Goal: Use online tool/utility: Use online tool/utility

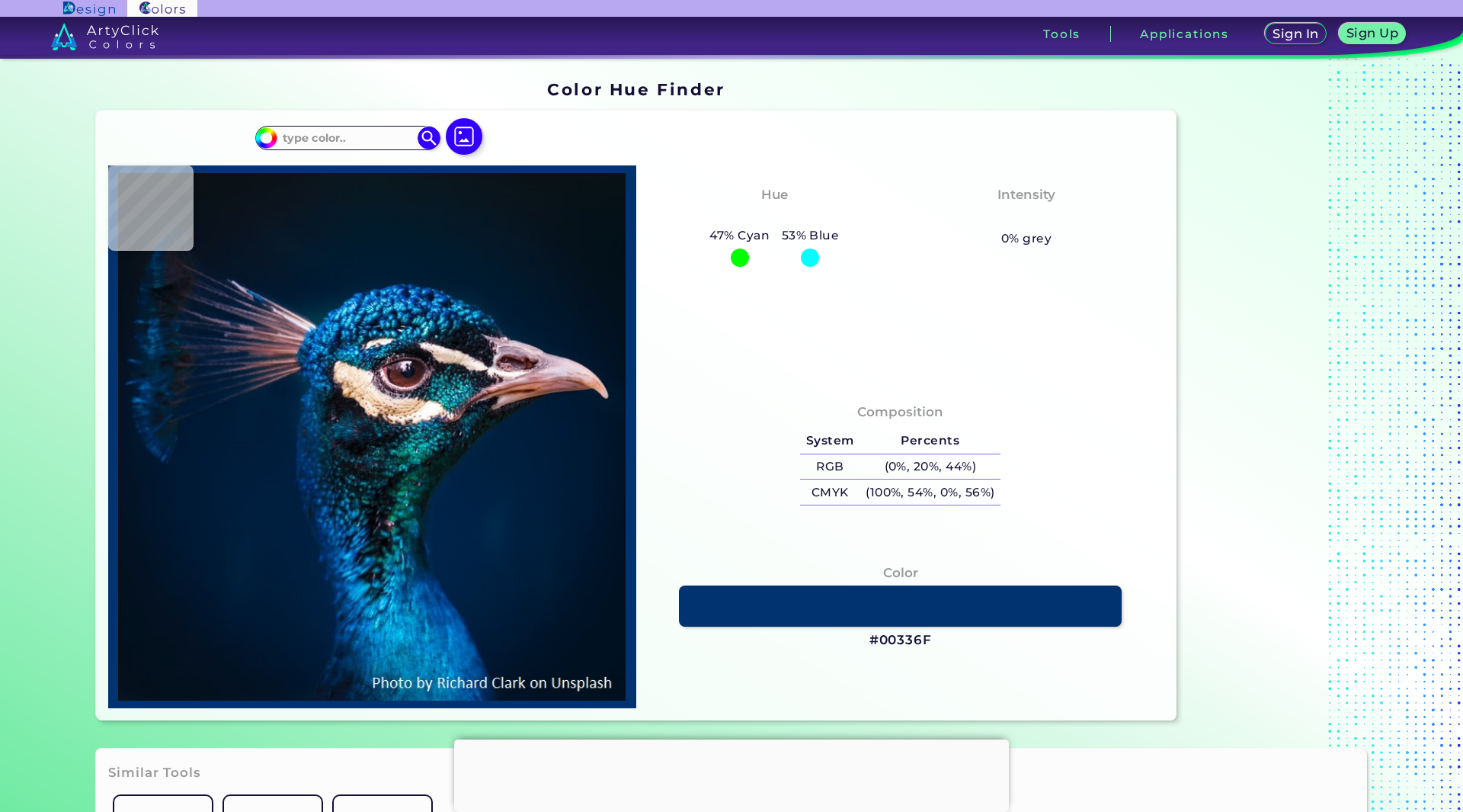
type input "#03101f"
type input "#03101F"
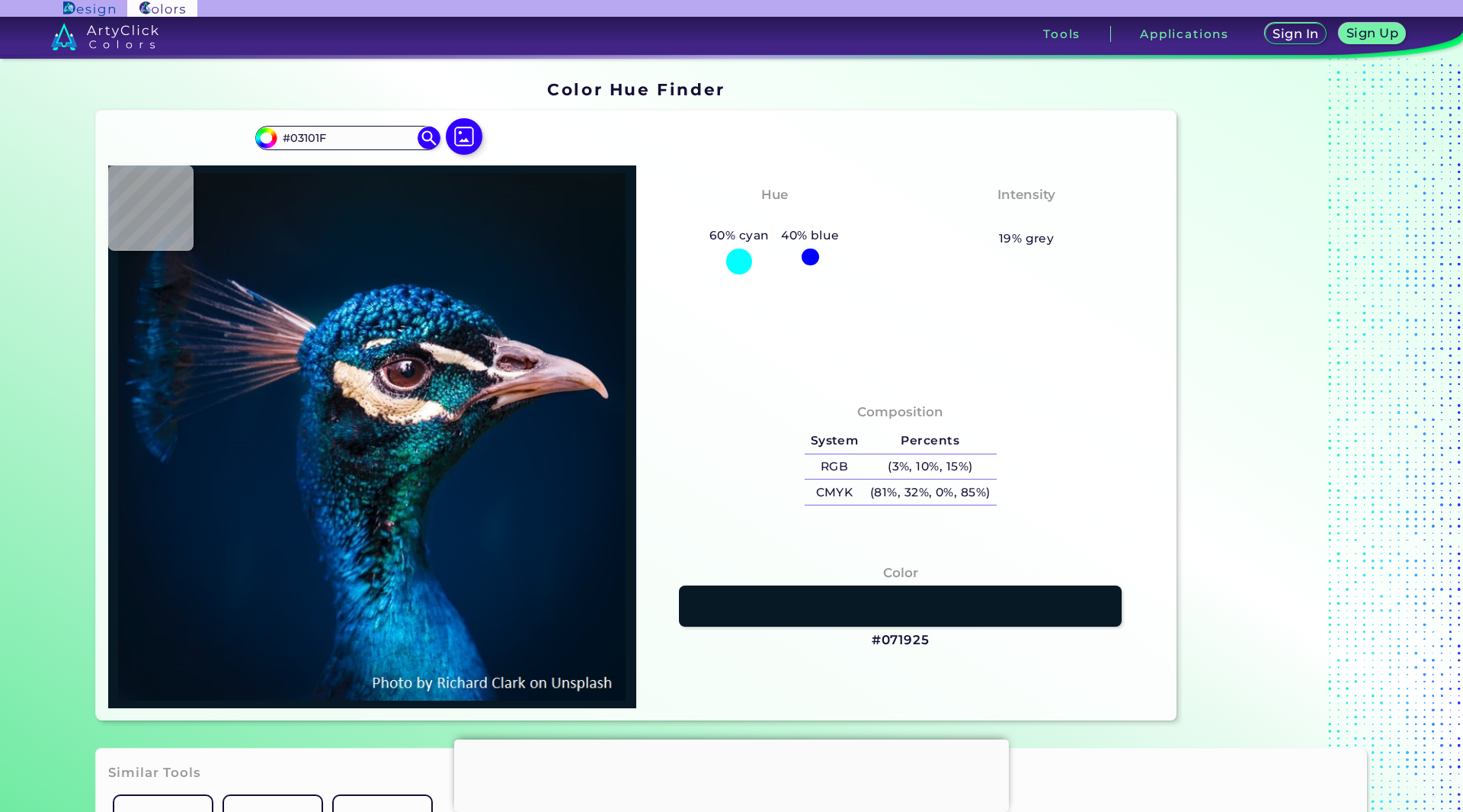
type input "#071925"
type input "#09181f"
type input "#09181F"
type input "#071925"
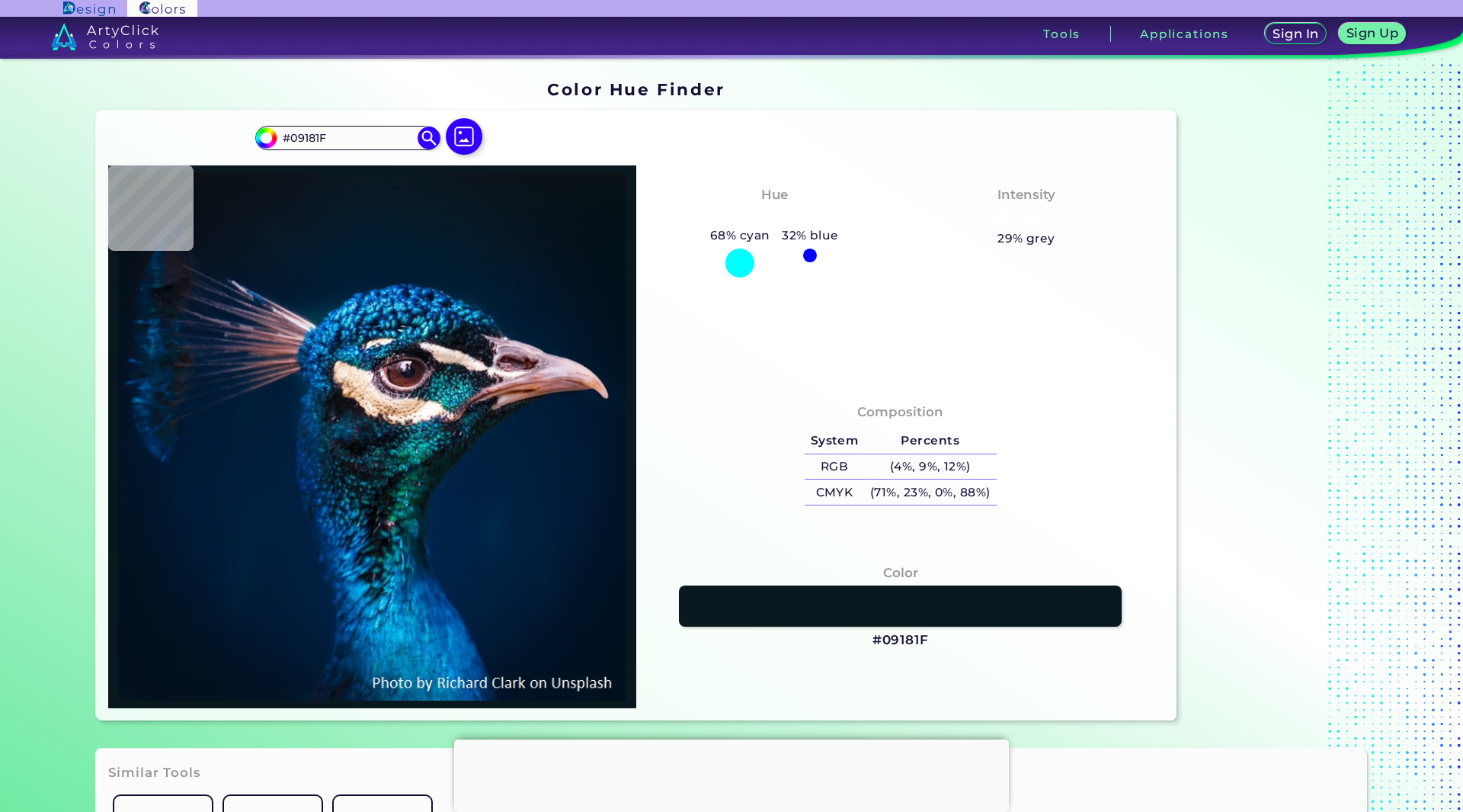
type input "#071925"
type input "#001b30"
type input "#001B30"
type input "#011f37"
type input "#011F37"
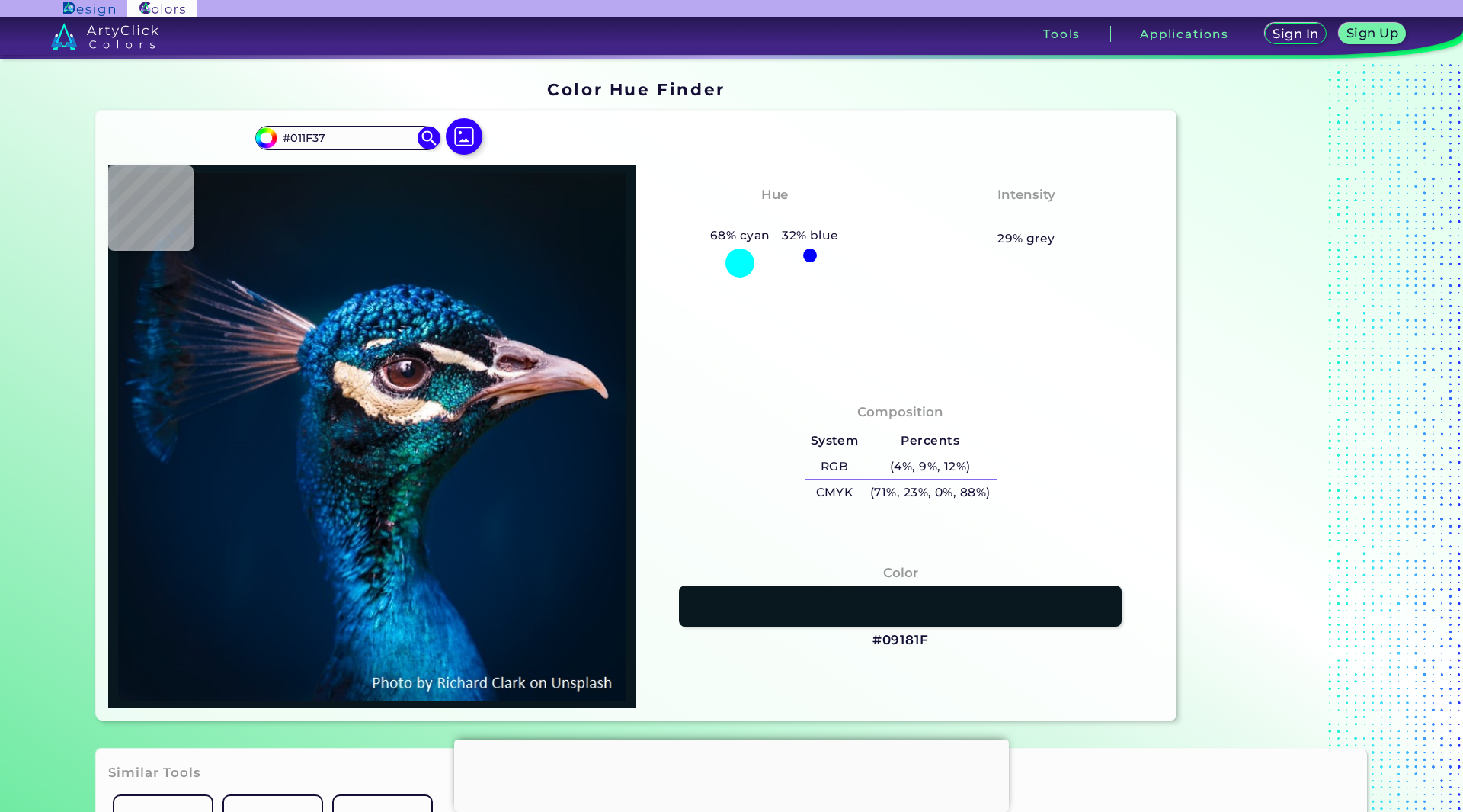
type input "#1972a7"
type input "#1972A7"
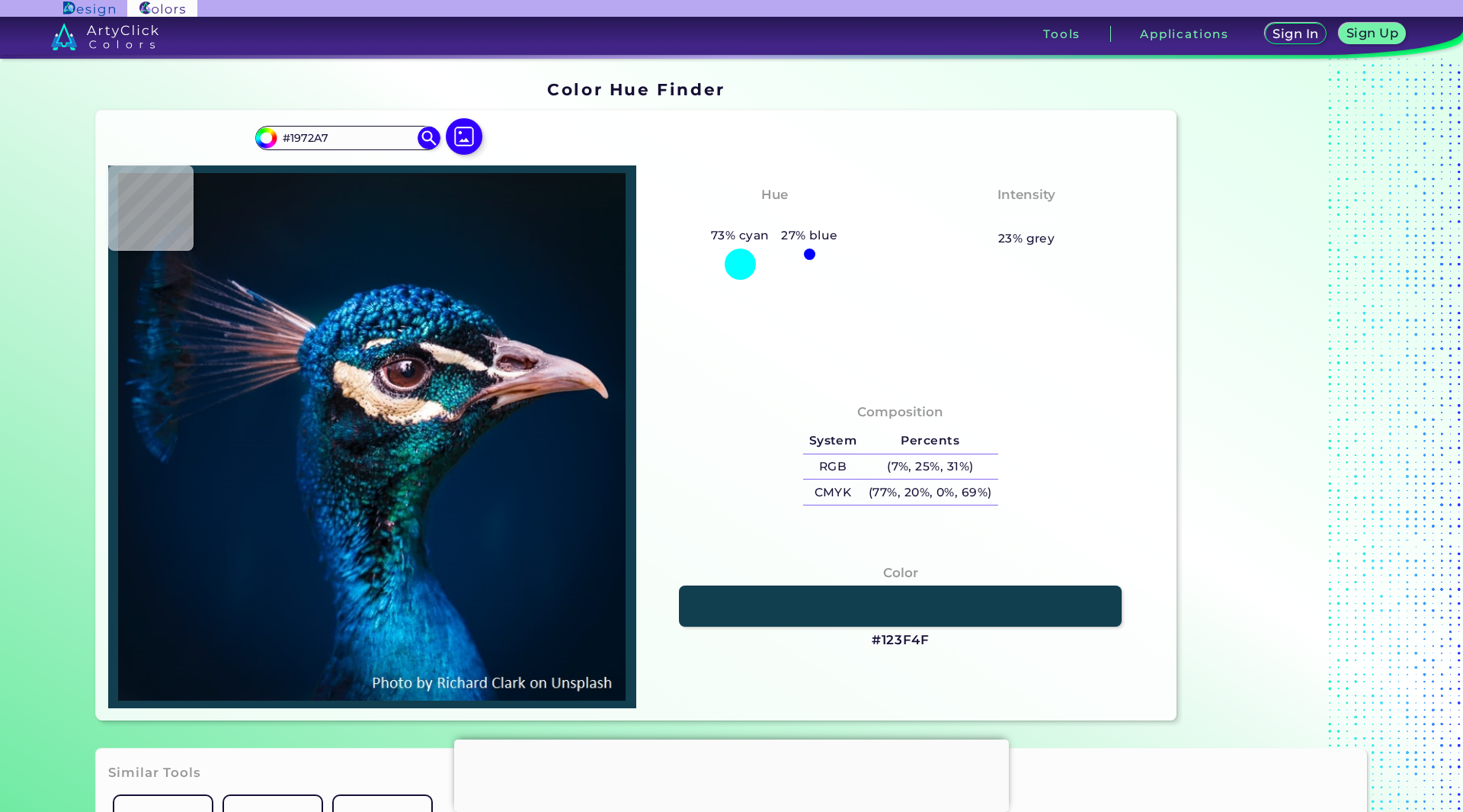
type input "#123f4f"
type input "#123F4F"
type input "#dbcbde"
type input "#DBCBDE"
type input "#623031"
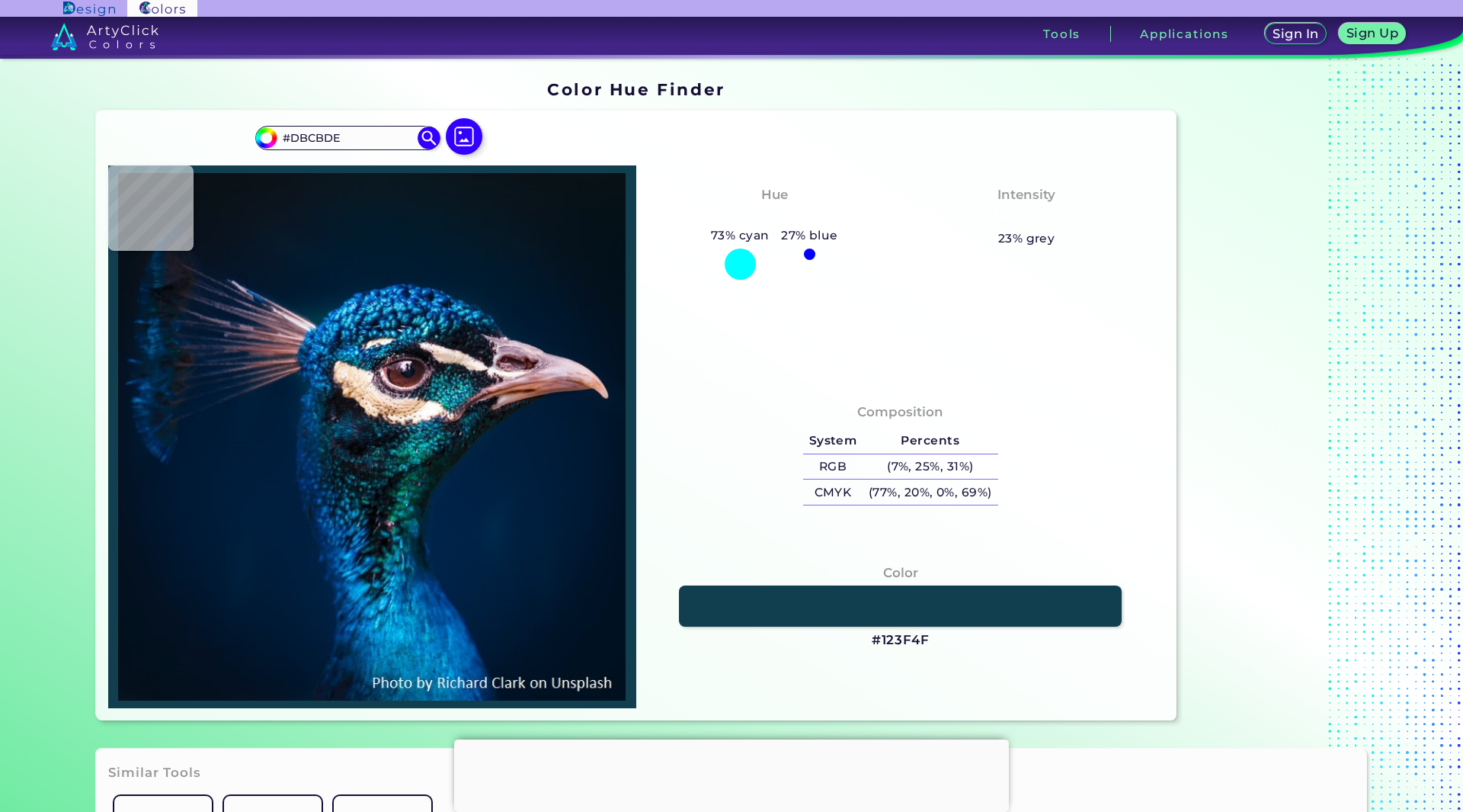
type input "#623031"
type input "#2f1f36"
type input "#2F1F36"
type input "#41384c"
type input "#41384C"
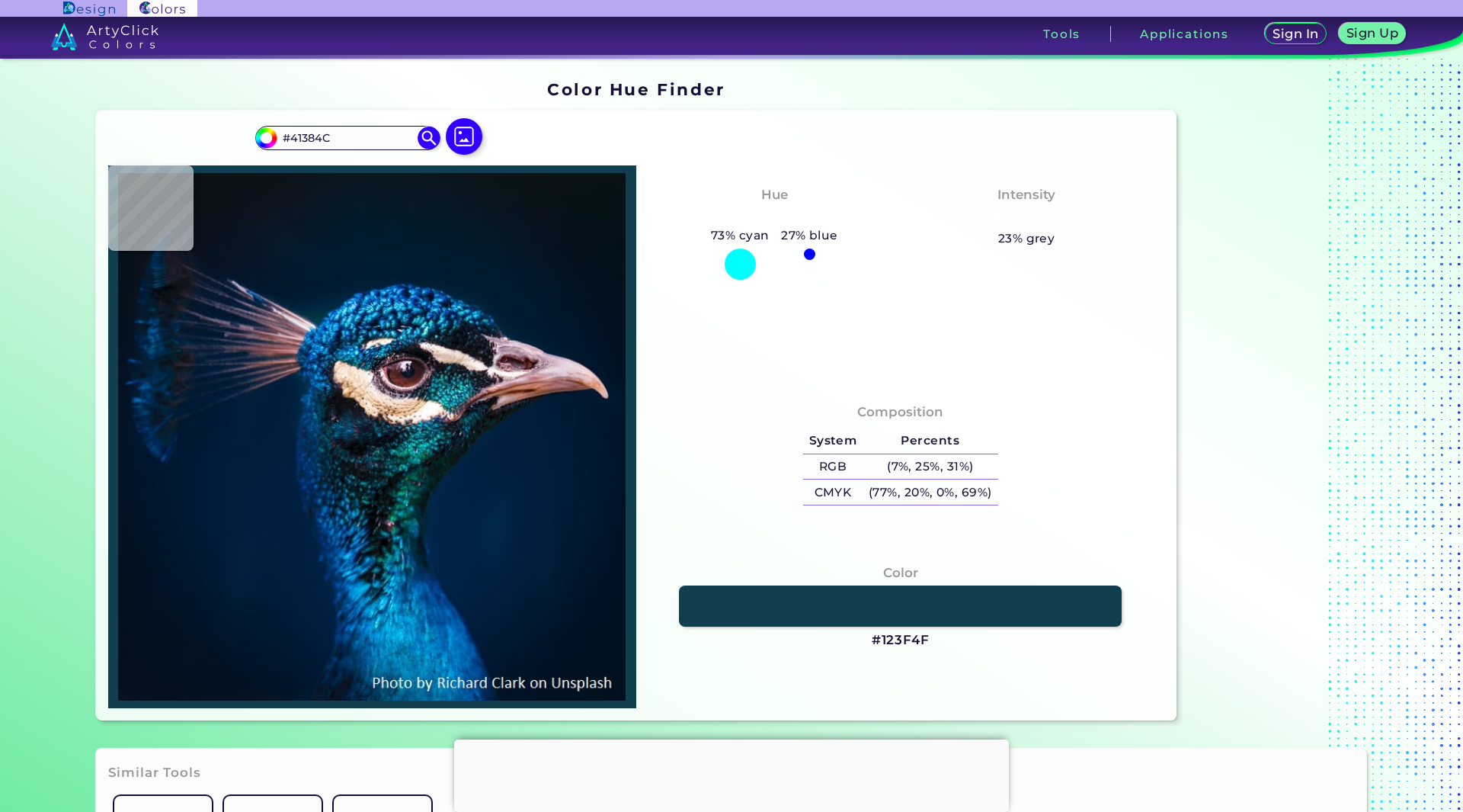
type input "#271824"
type input "#684459"
type input "#86616f"
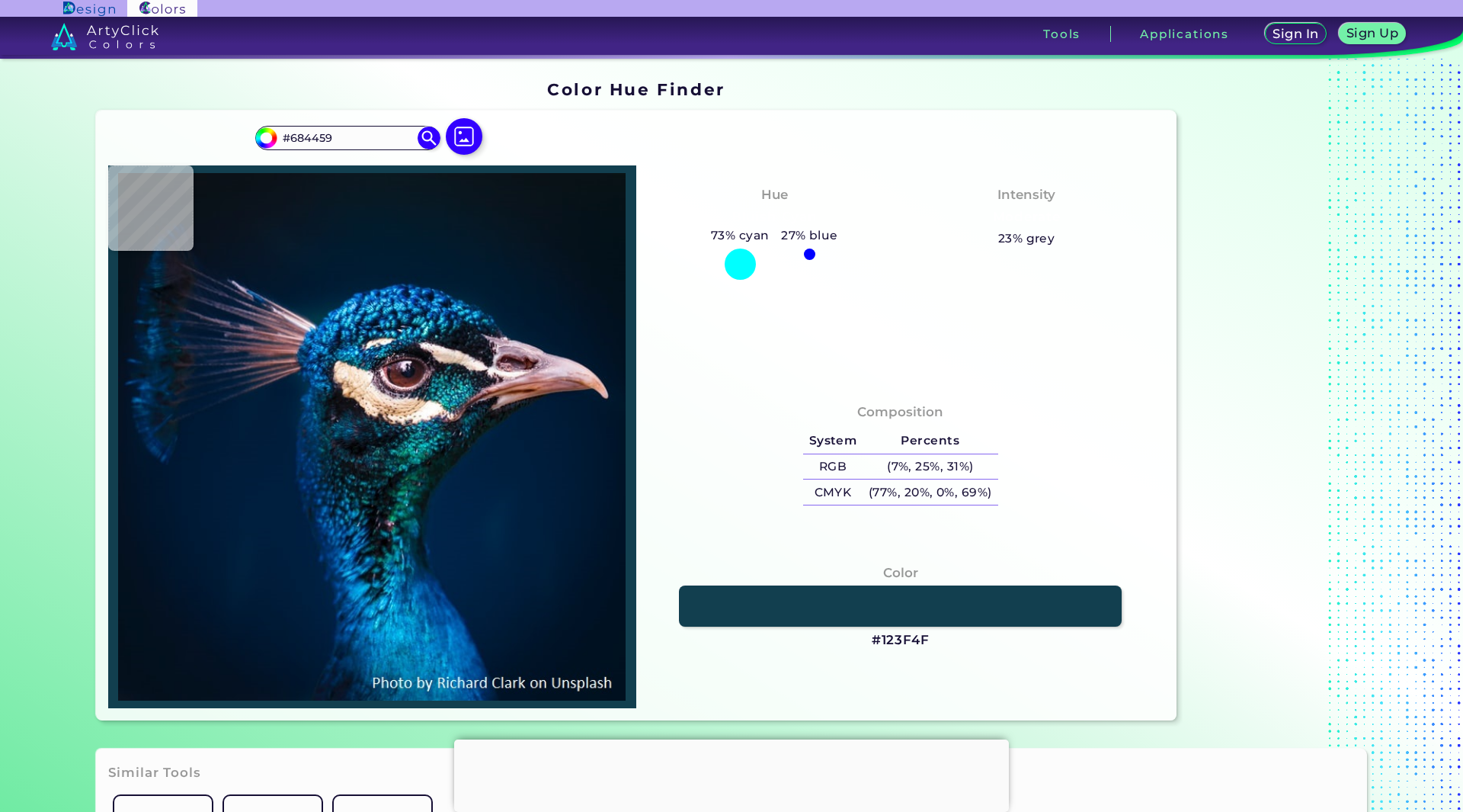
type input "#86616F"
type input "#846271"
type input "#957483"
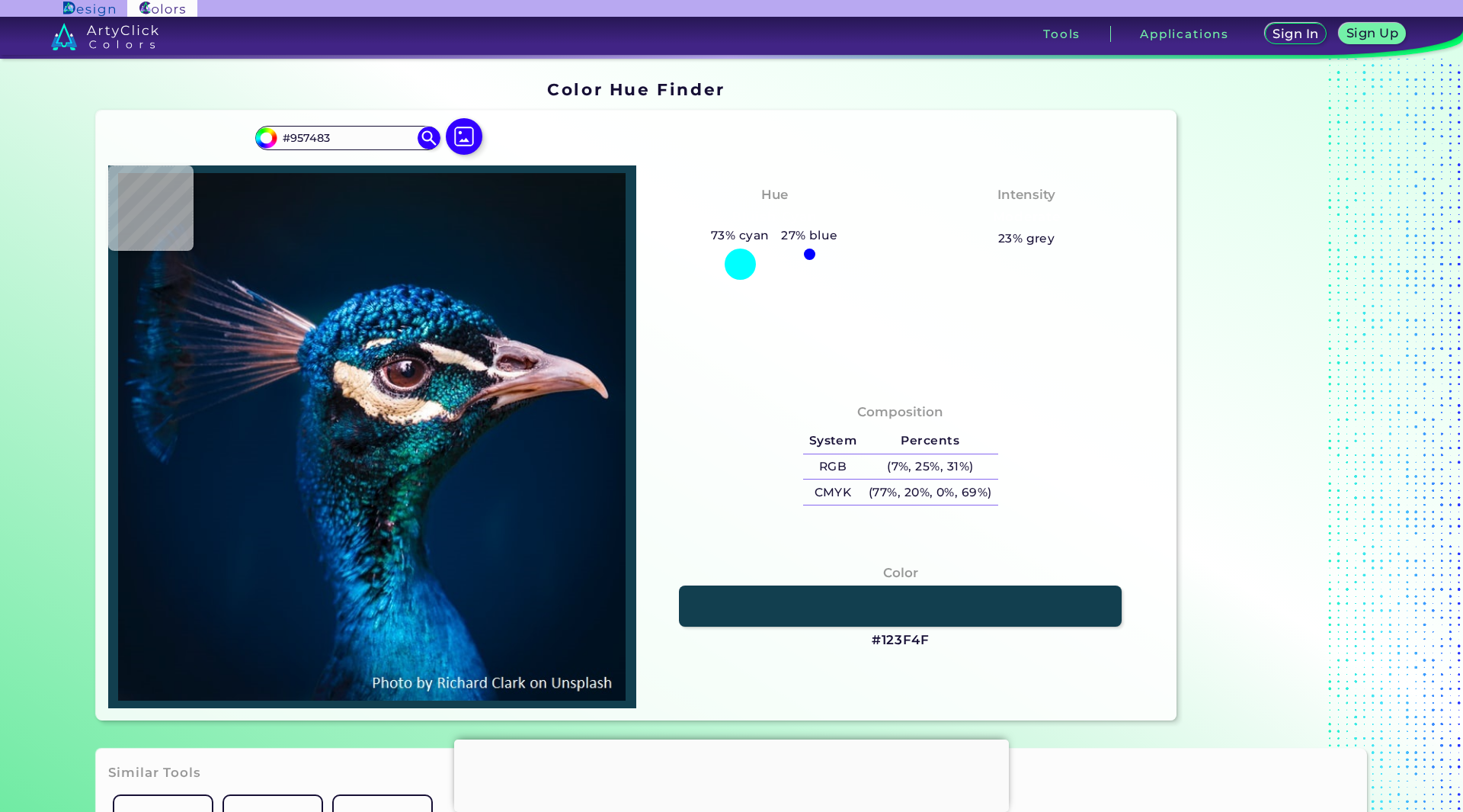
type input "#715767"
type input "#18212d"
type input "#18212D"
type input "#042c3c"
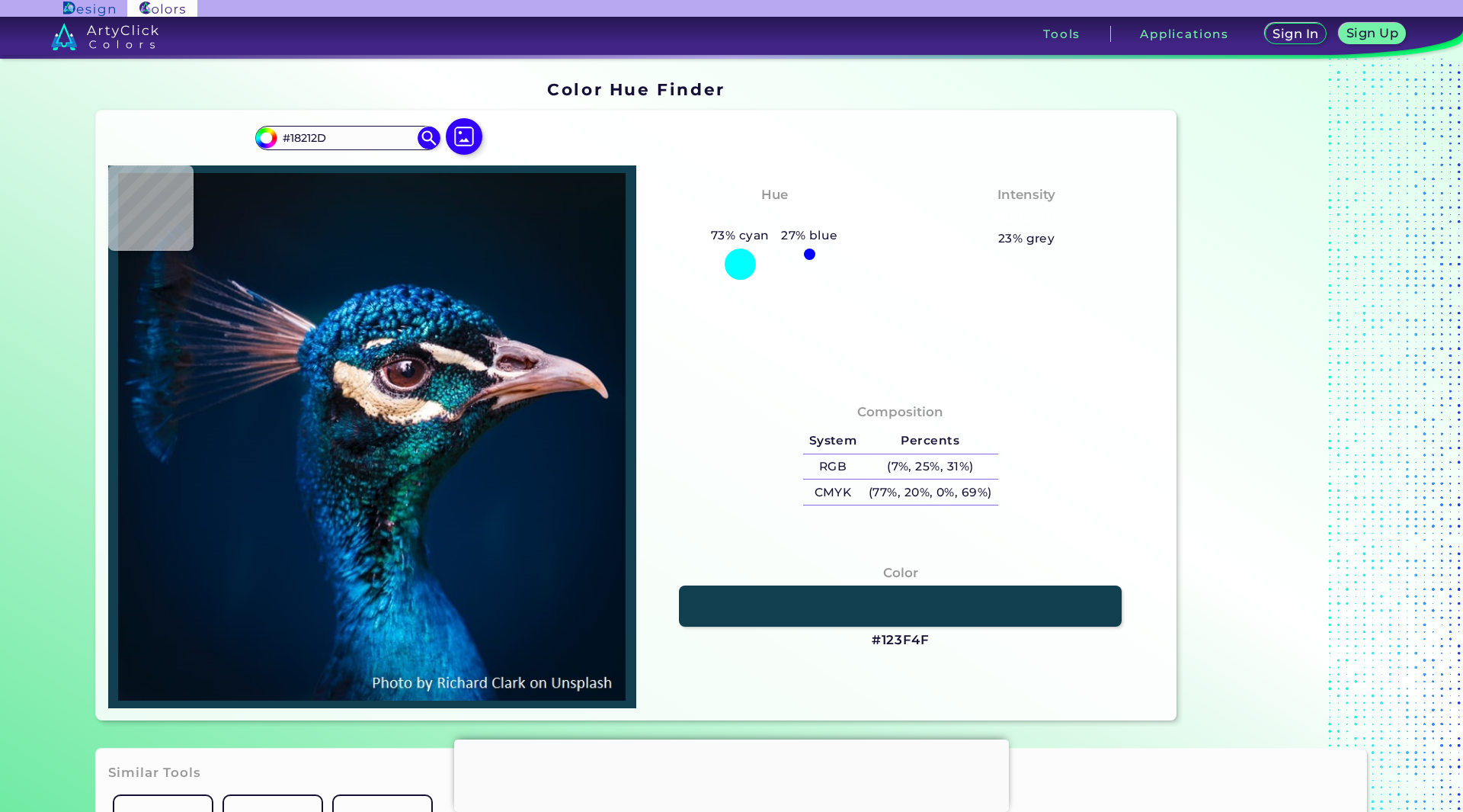
type input "#042C3C"
type input "#005257"
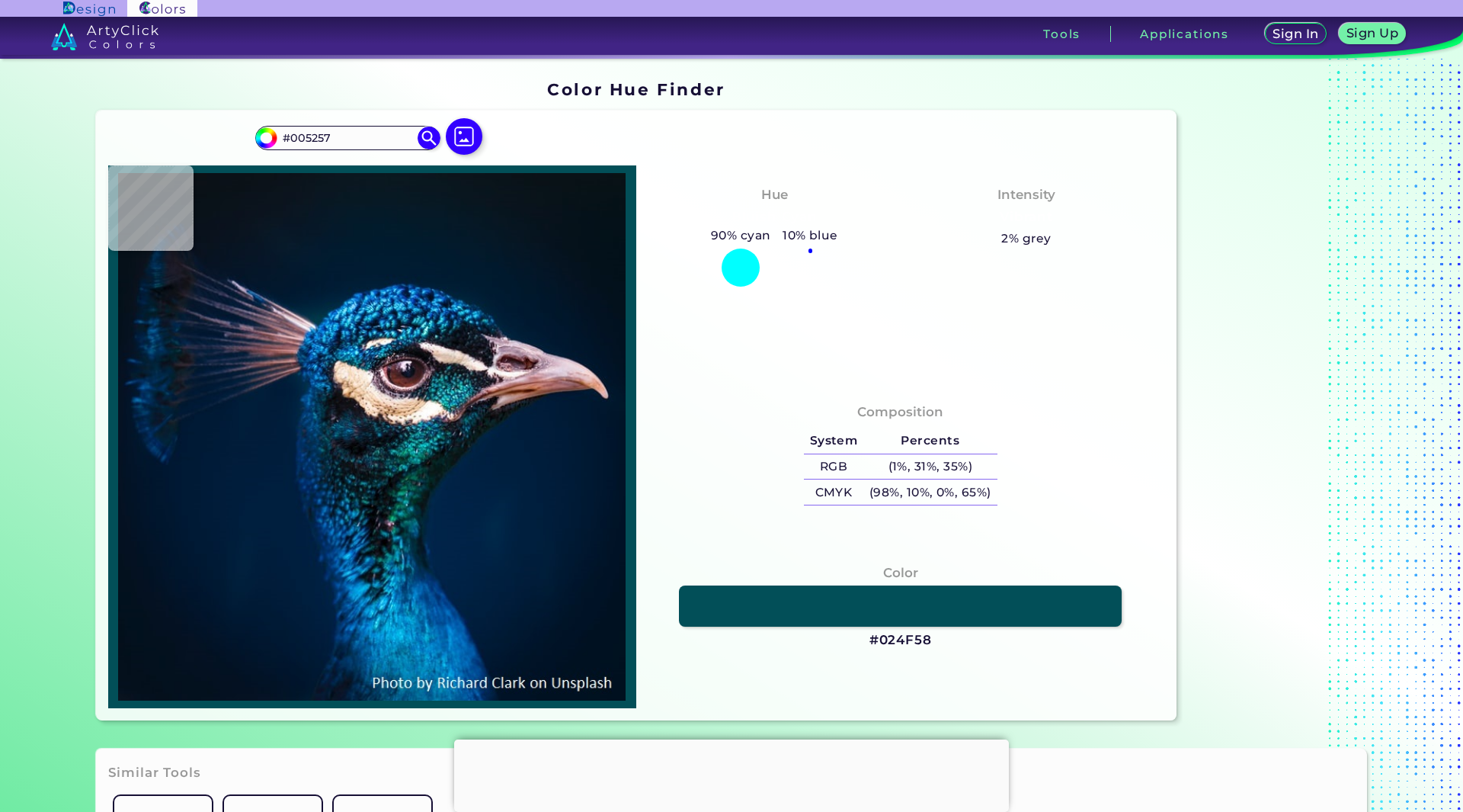
type input "#024f58"
type input "#024F58"
type input "#0c6169"
type input "#0C6169"
type input "#066b75"
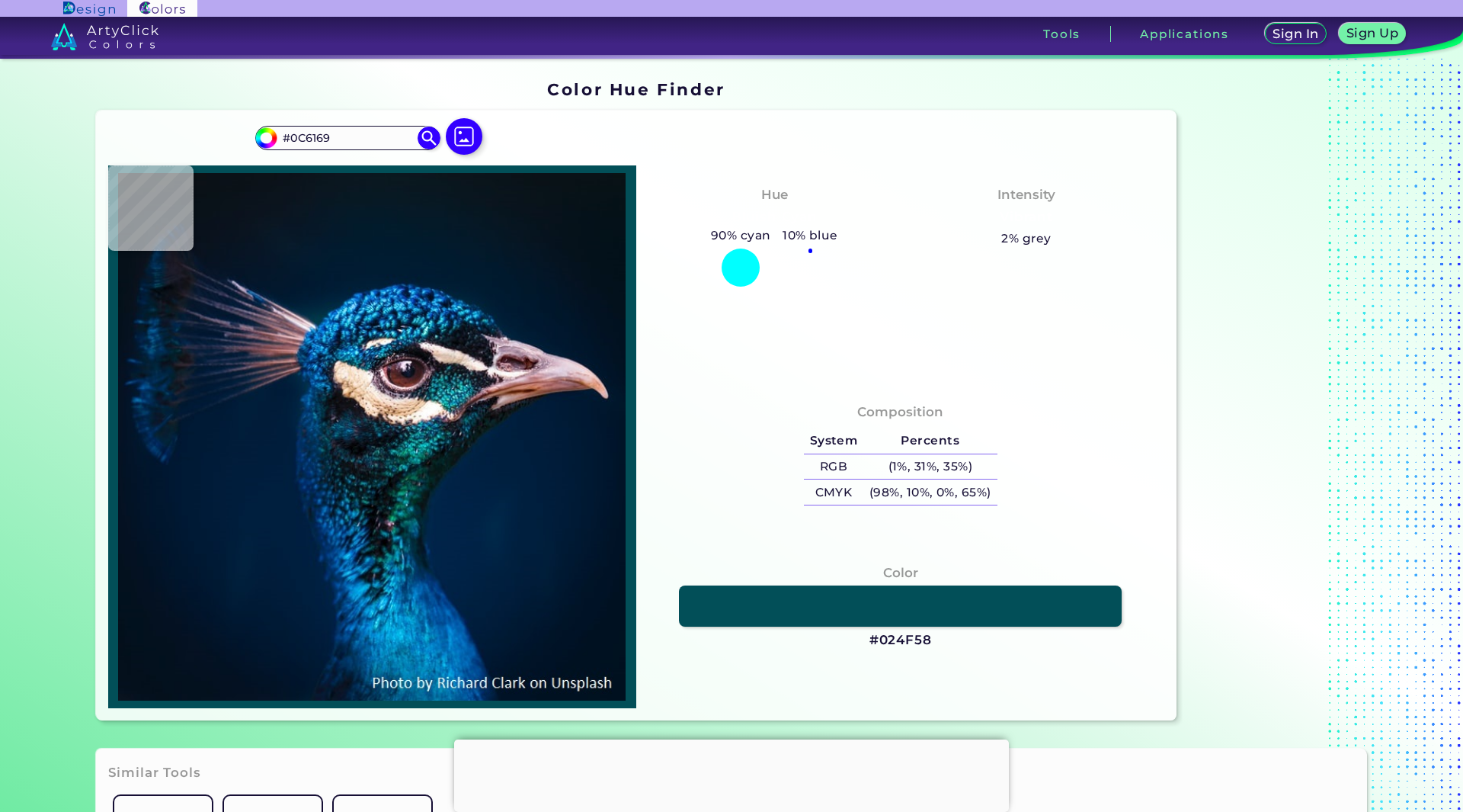
type input "#066B75"
type input "#3d7f83"
type input "#3D7F83"
type input "#191a27"
type input "#191A27"
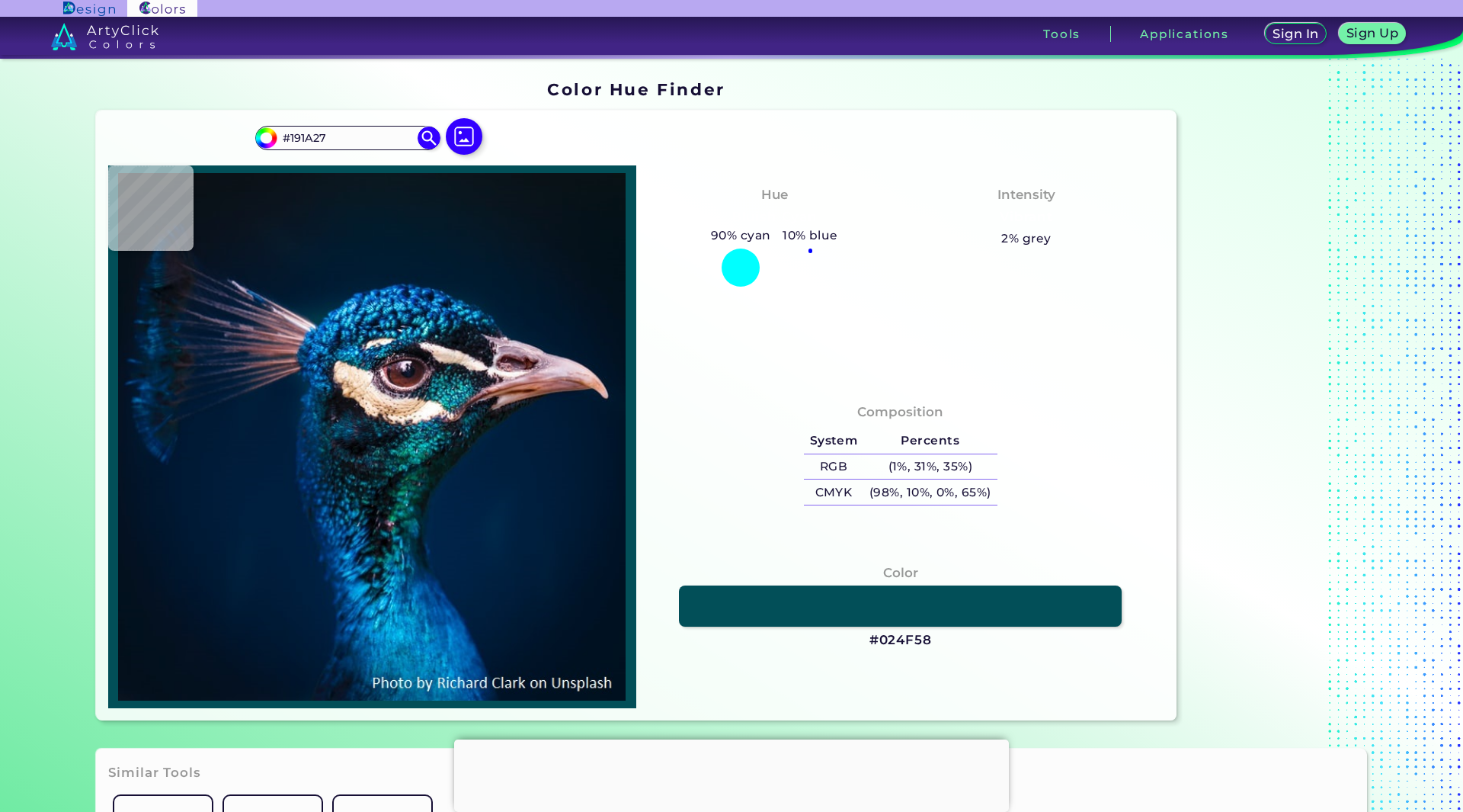
type input "#eed5c9"
type input "#EED5C9"
type input "#091316"
type input "#00203d"
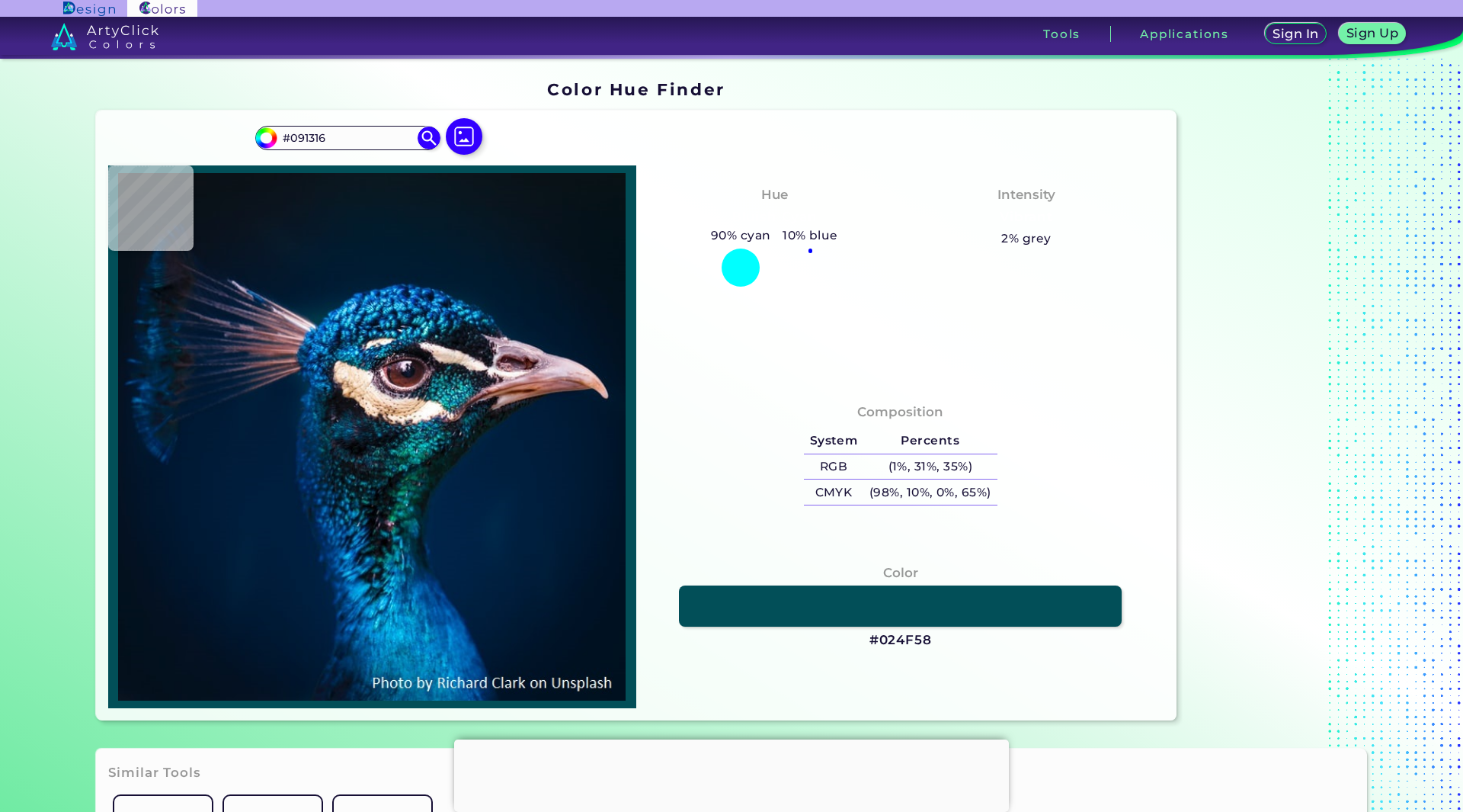
type input "#00203D"
type input "#1084c0"
type input "#1084C0"
type input "#208acc"
type input "#208ACC"
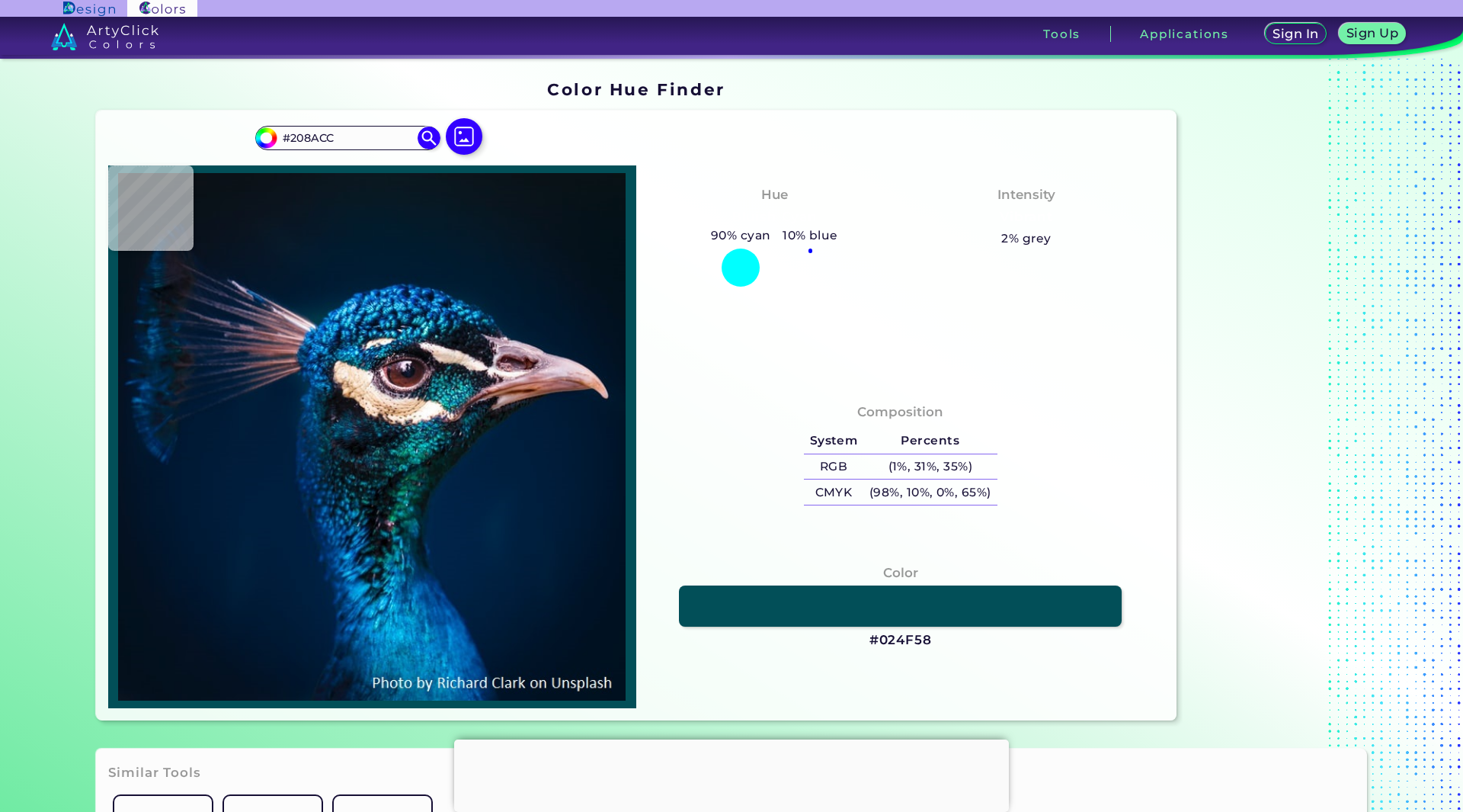
type input "#00284e"
type input "#00284E"
type input "#000d20"
type input "#000D20"
type input "#000c26"
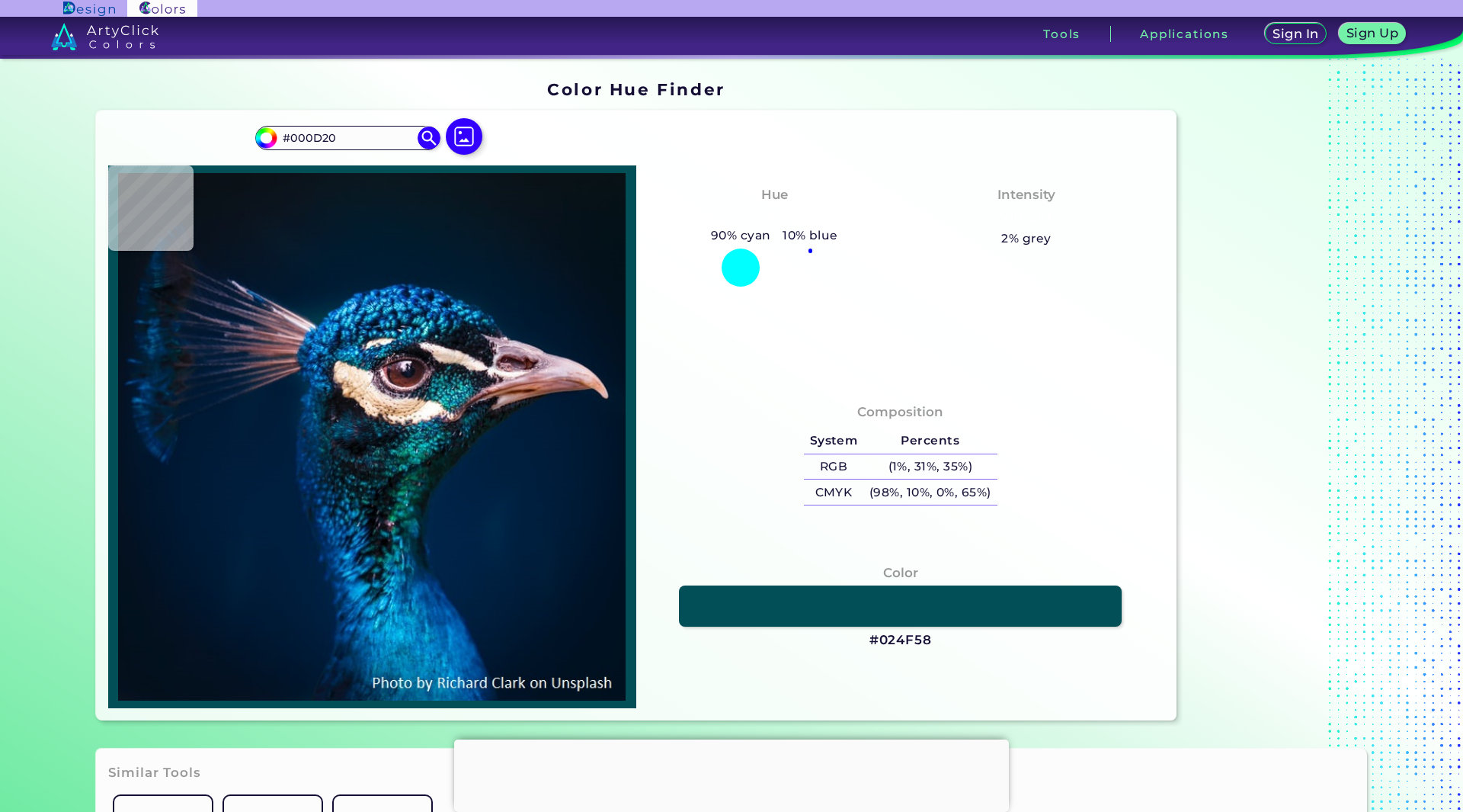
type input "#000C26"
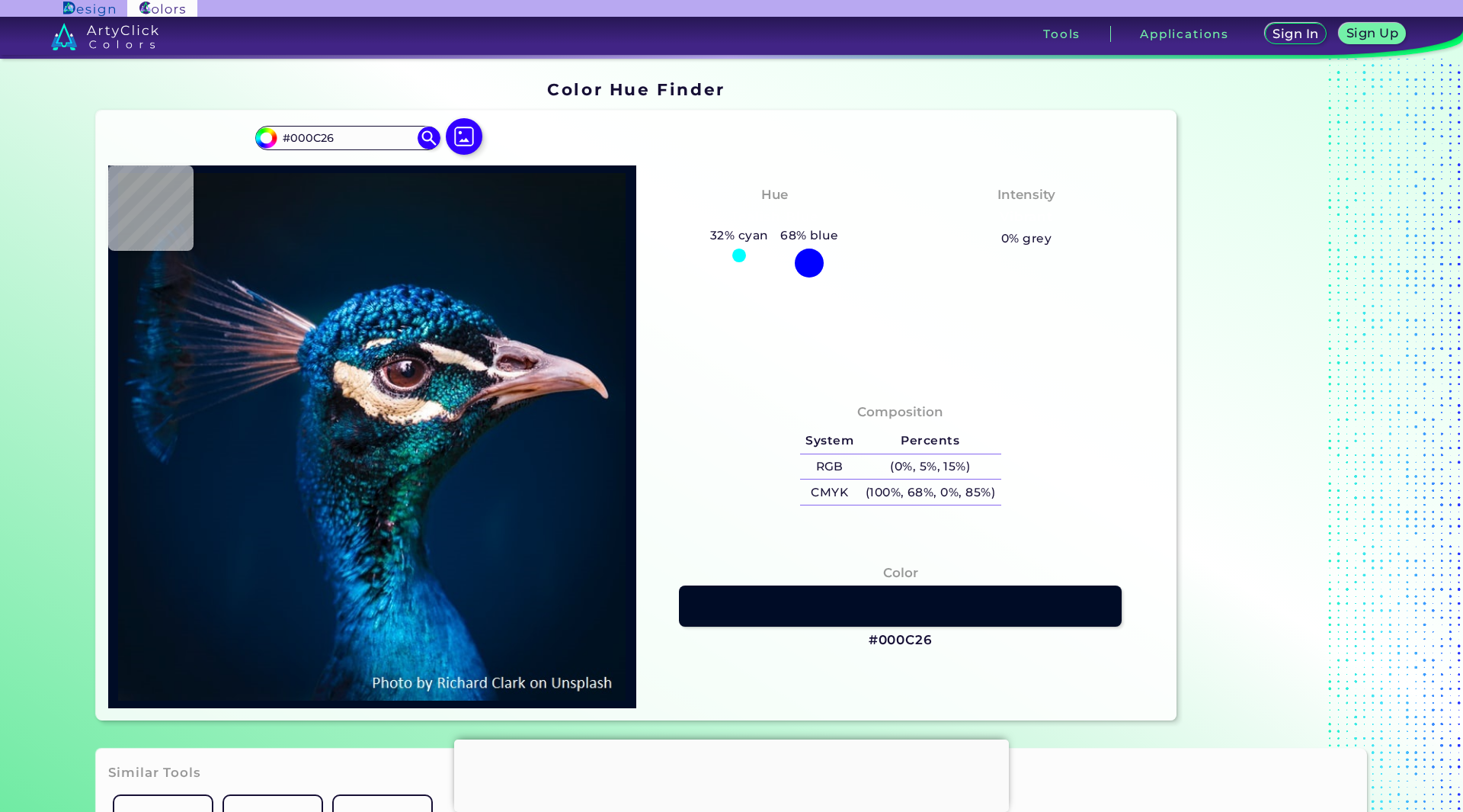
type input "#002242"
type input "#2377b1"
type input "#2377B1"
type input "#00346e"
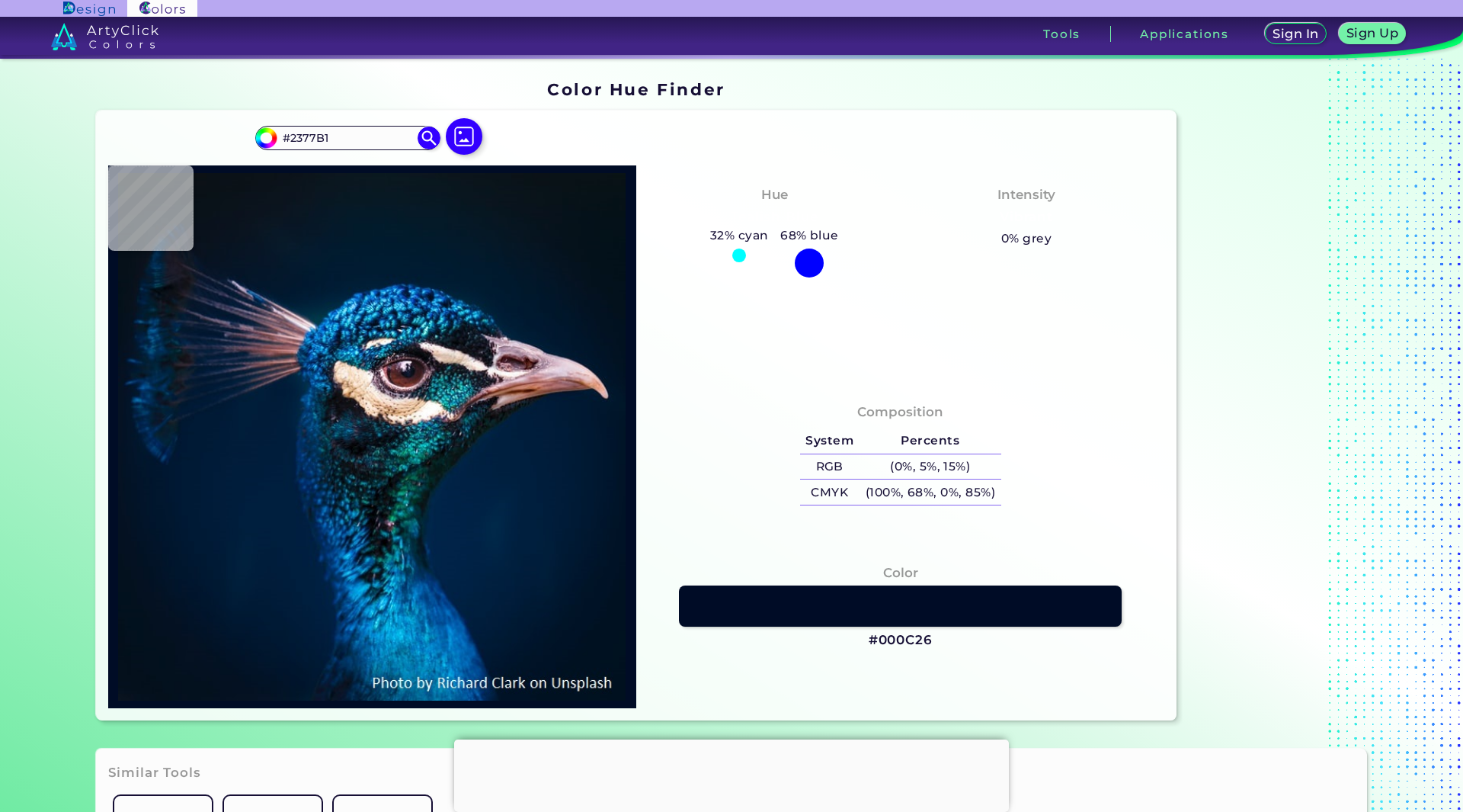
type input "#00346E"
type input "#1e7cc1"
type input "#1E7CC1"
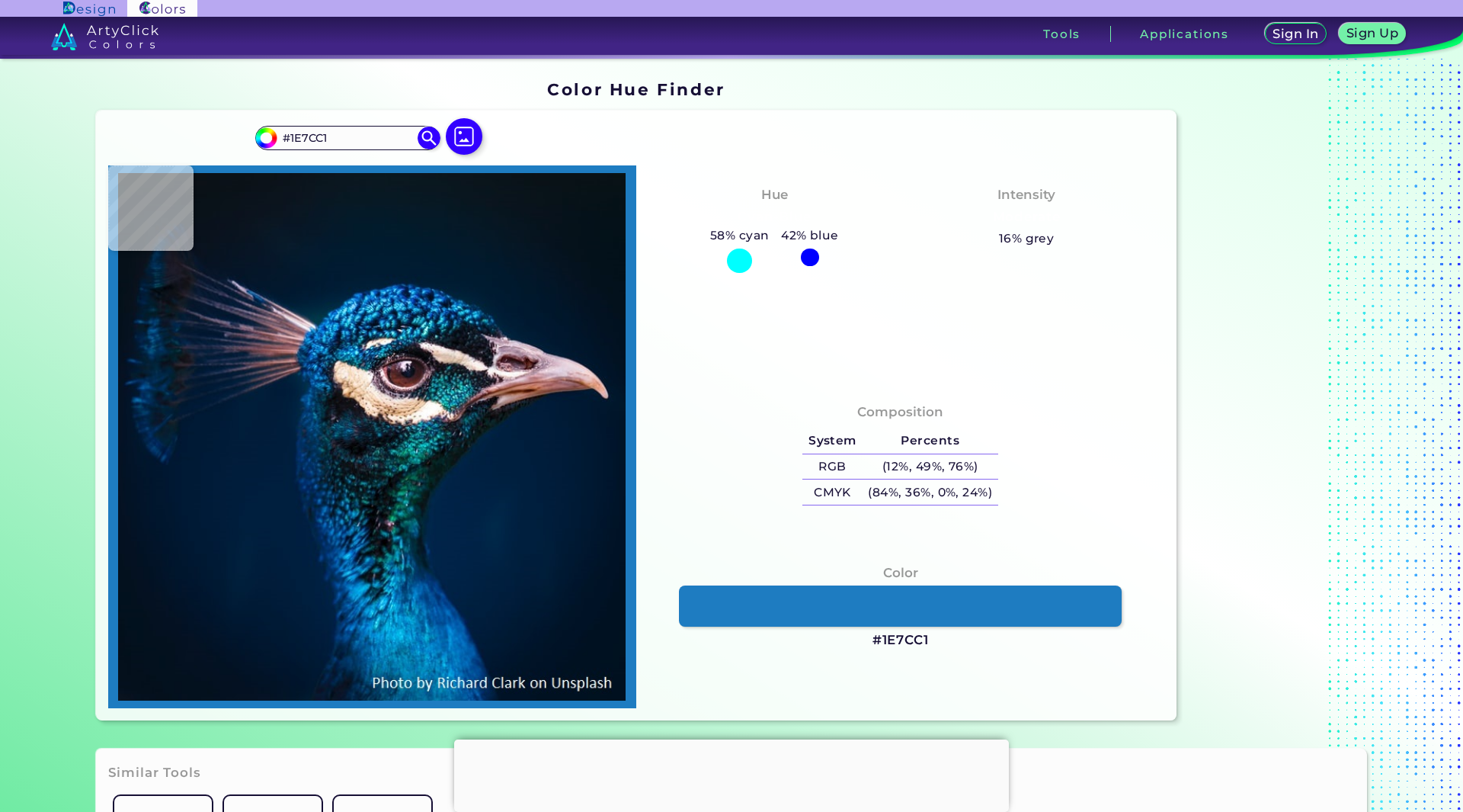
type input "#1f86ce"
type input "#1F86CE"
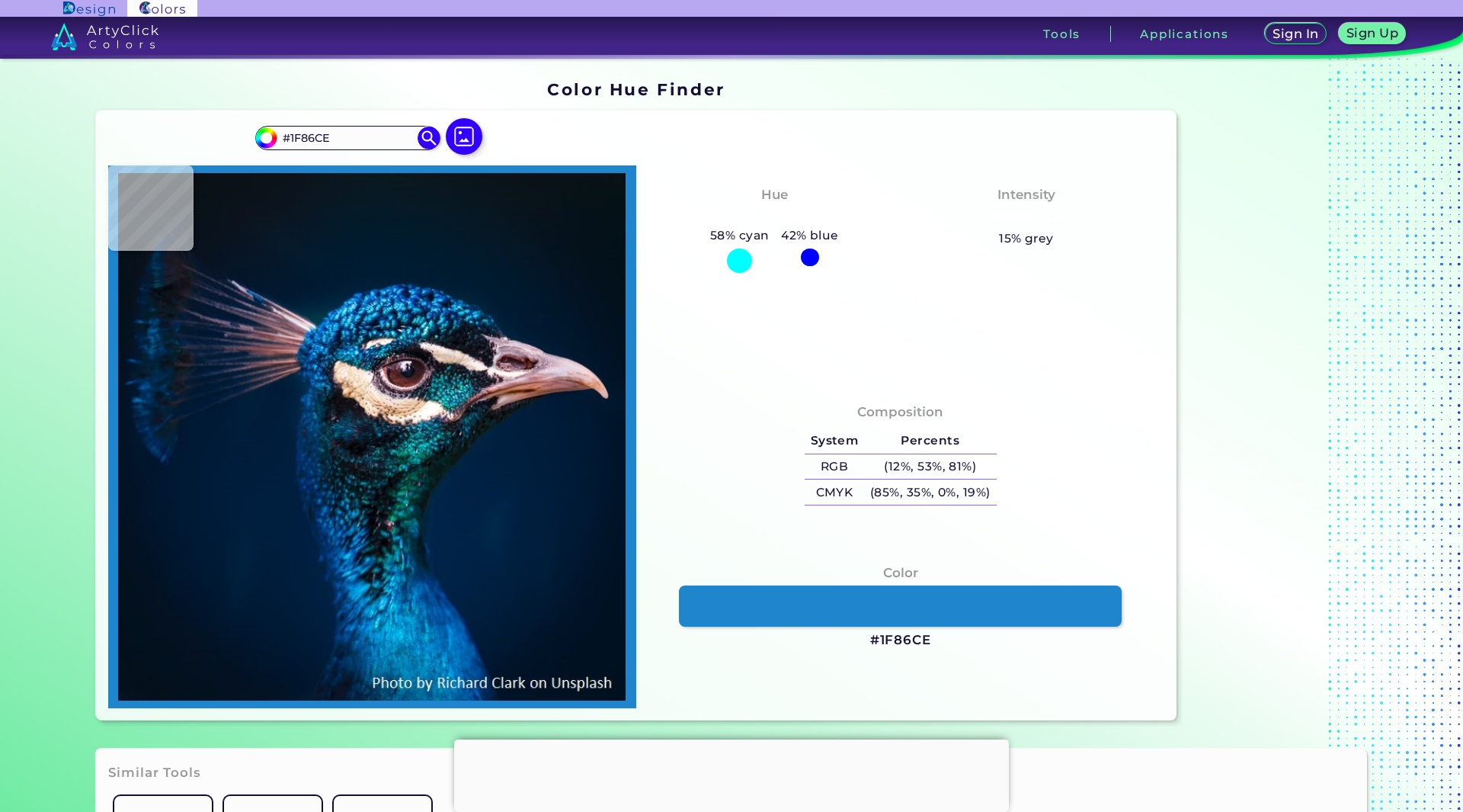
type input "#1876c1"
type input "#1876C1"
type input "#126ebc"
type input "#126EBC"
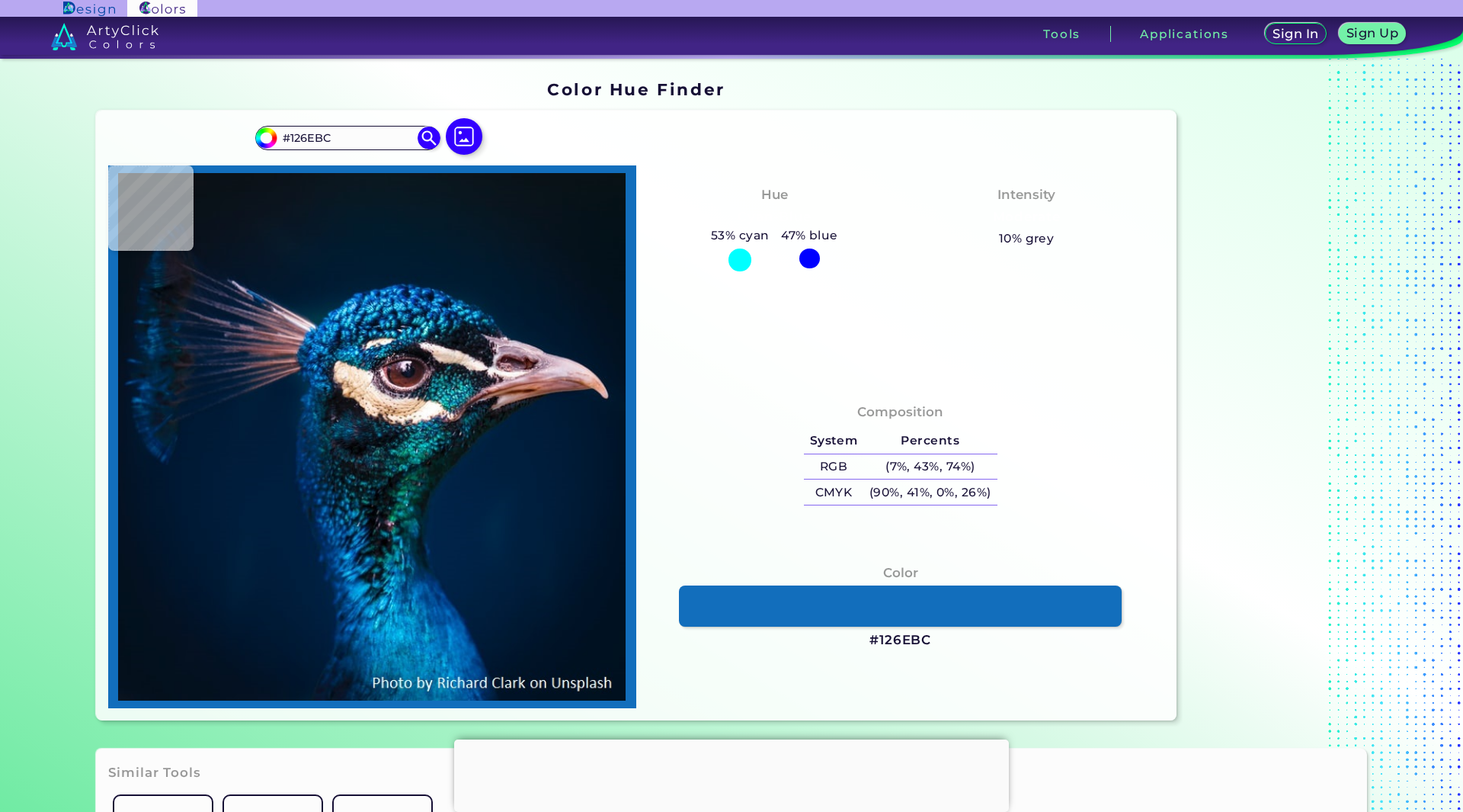
type input "#1576c3"
type input "#1576C3"
type input "#002f68"
type input "#002F68"
type input "#154784"
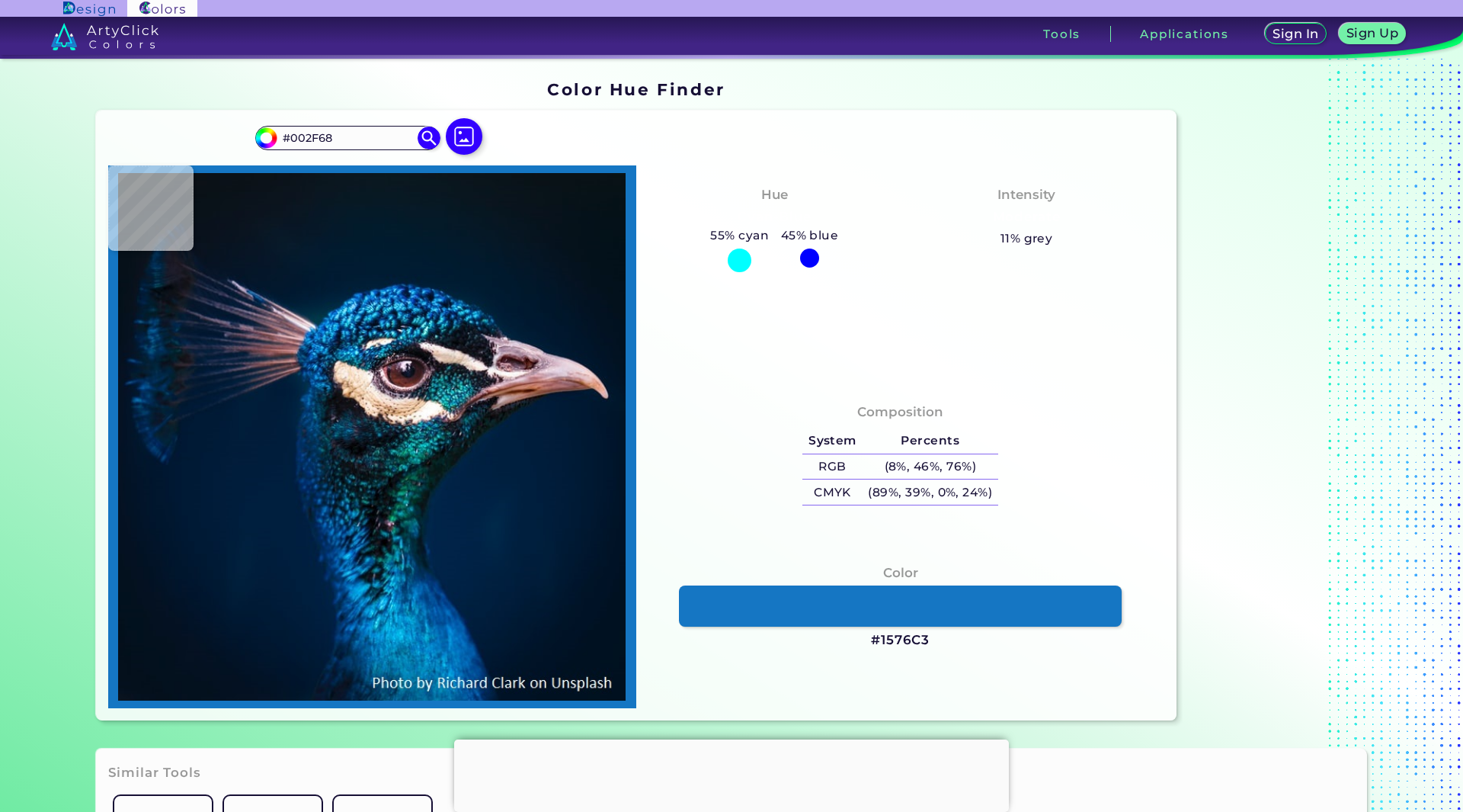
type input "#154784"
type input "#0657a8"
type input "#0657A8"
type input "#1e90d7"
type input "#1E90D7"
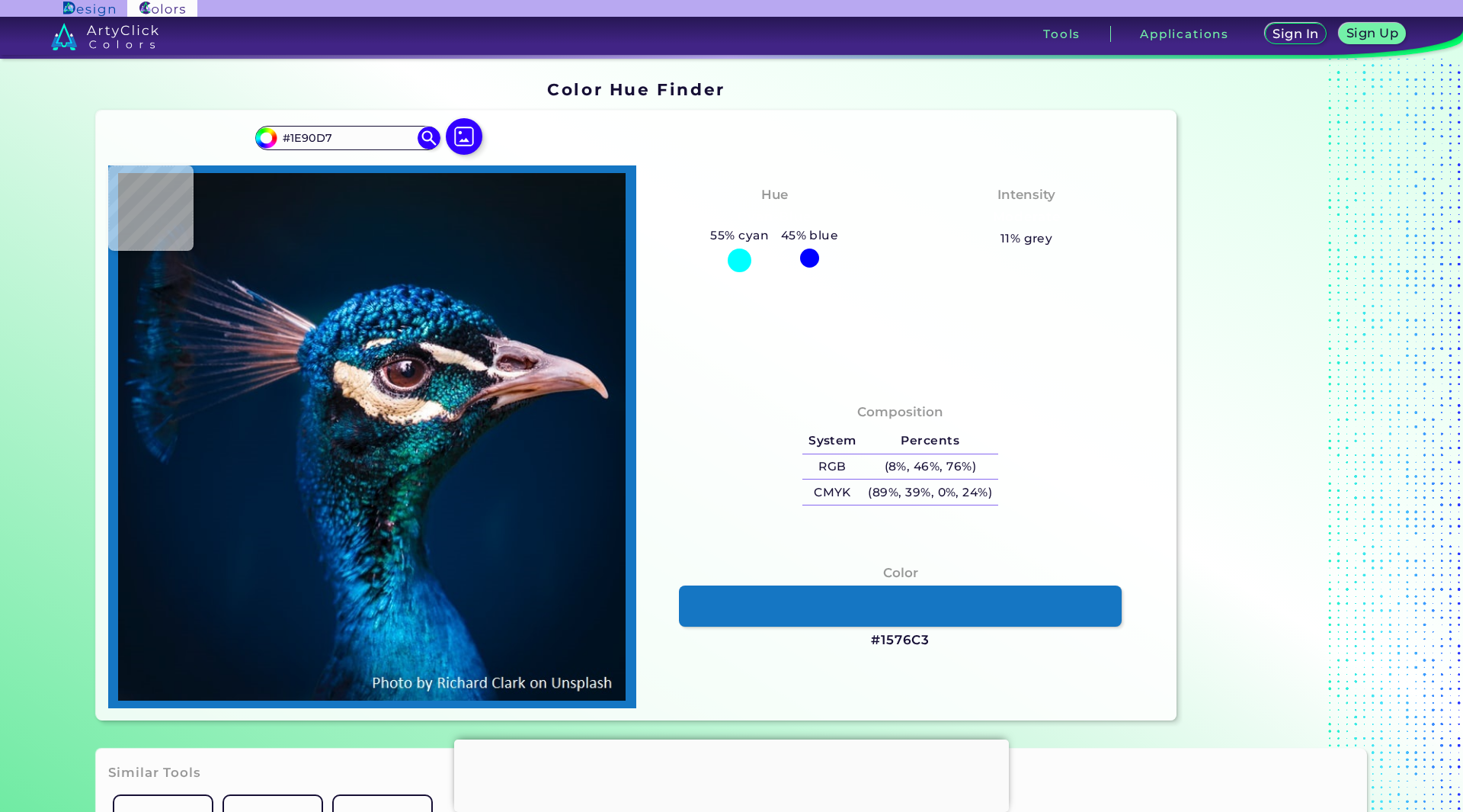
type input "#39b8f1"
type input "#39B8F1"
type input "#53d7ff"
type input "#53D7FF"
type input "#53dbfc"
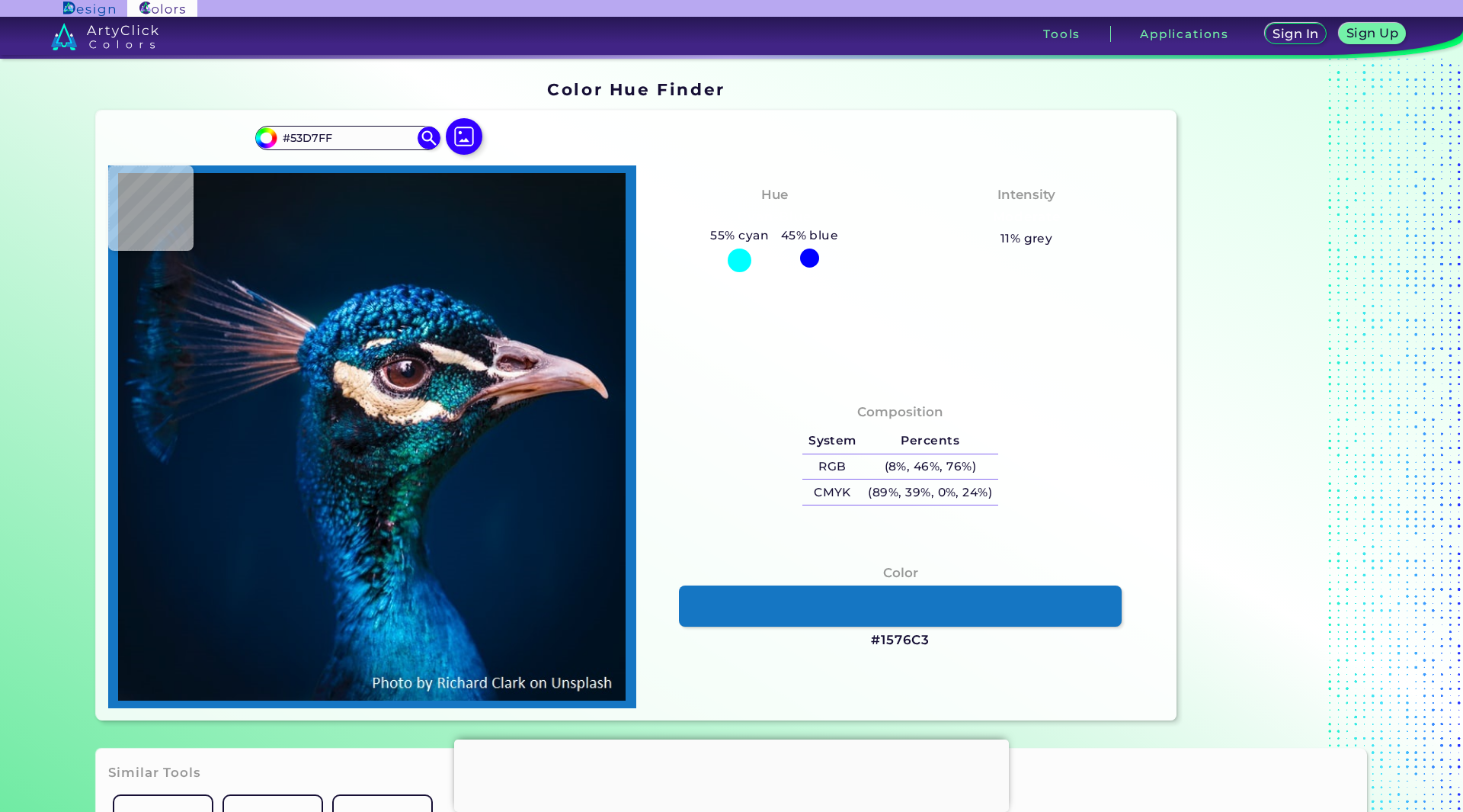
type input "#53DBFC"
type input "#31b9e9"
type input "#31B9E9"
type input "#35bcef"
type input "#35BCEF"
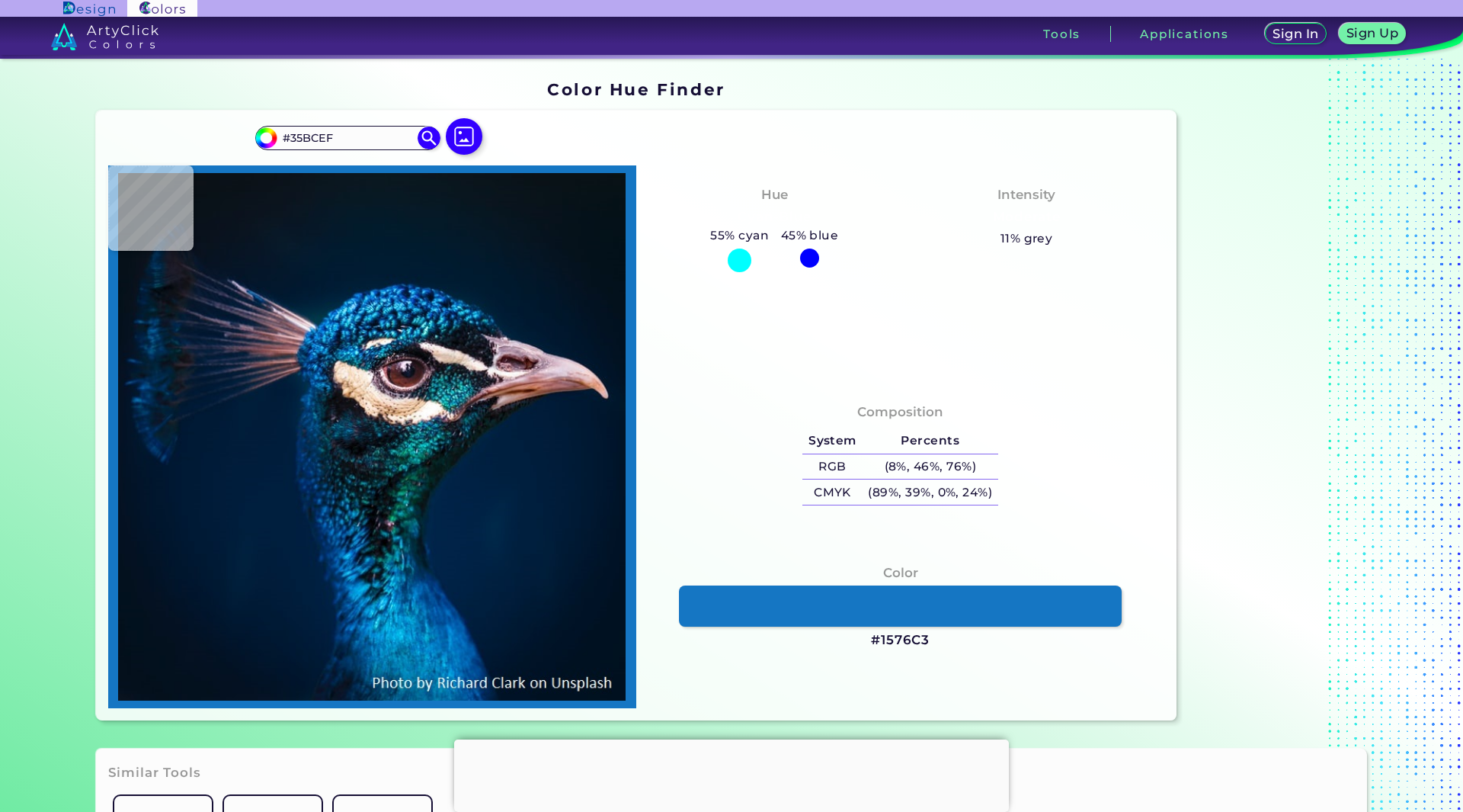
type input "#34baf3"
type input "#34BAF3"
type input "#0270a5"
type input "#0270A5"
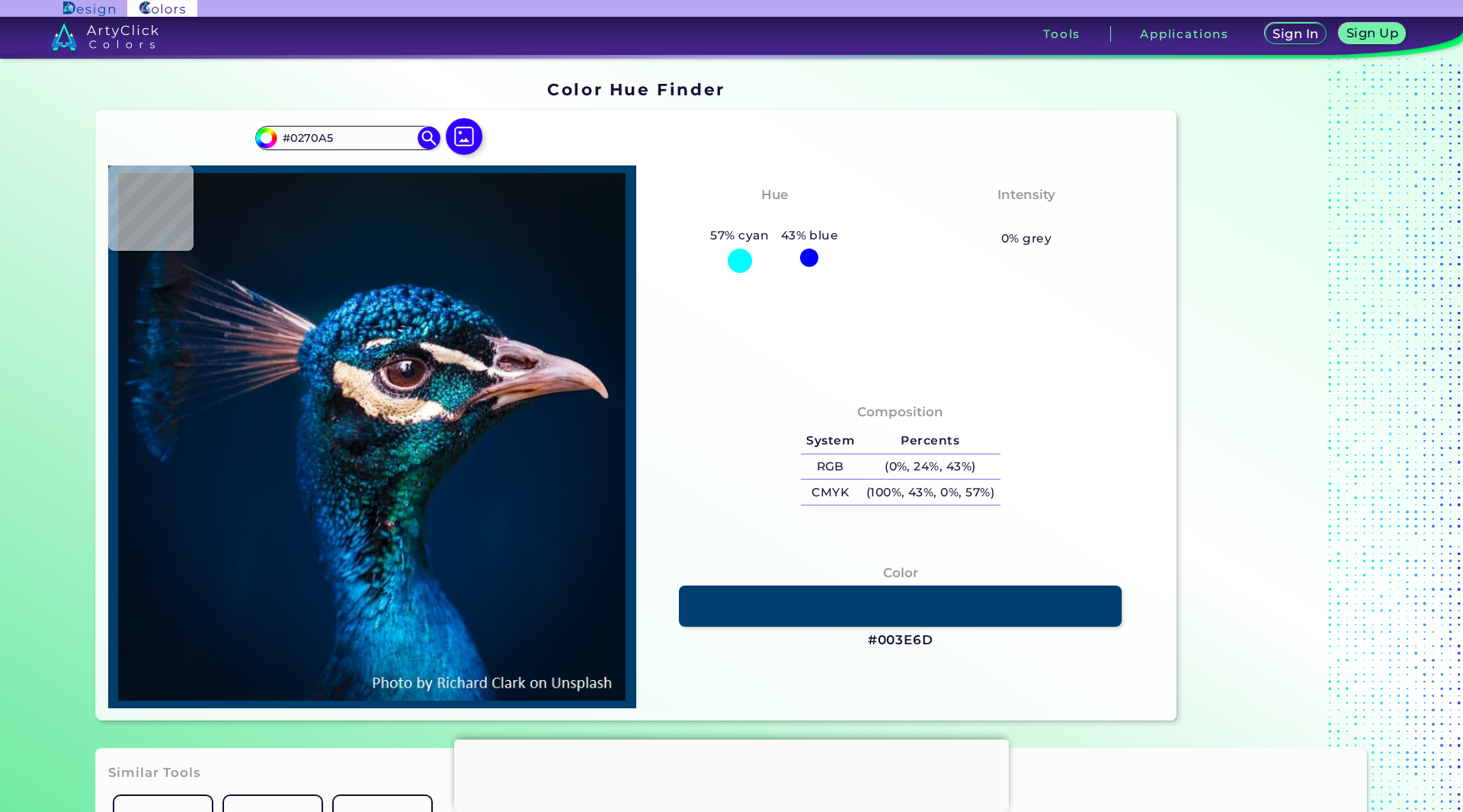
type input "#003e6d"
type input "#003E6D"
type input "#022958"
type input "#042c56"
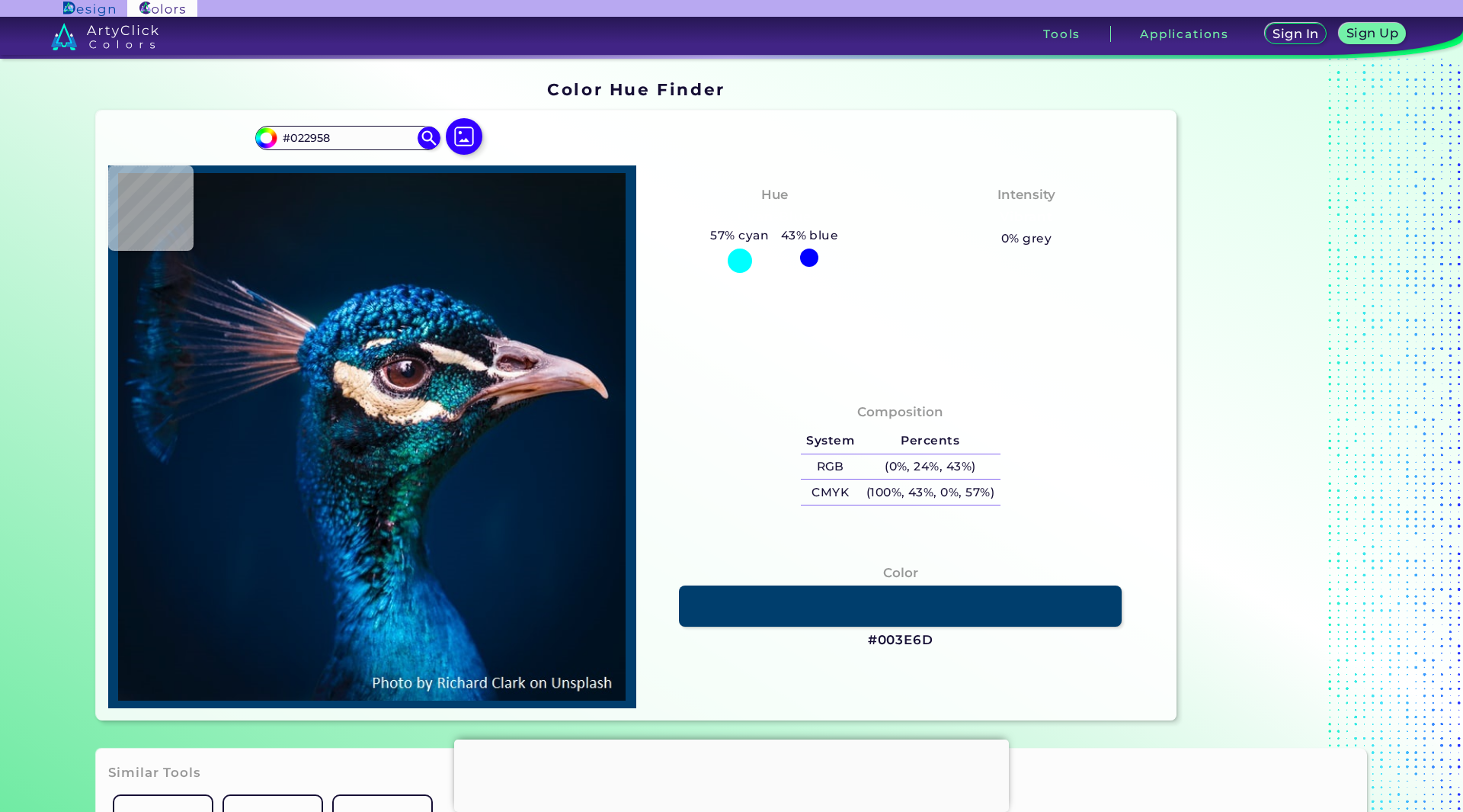
type input "#042C56"
type input "#144b73"
type input "#144B73"
type input "#025c99"
type input "#025C99"
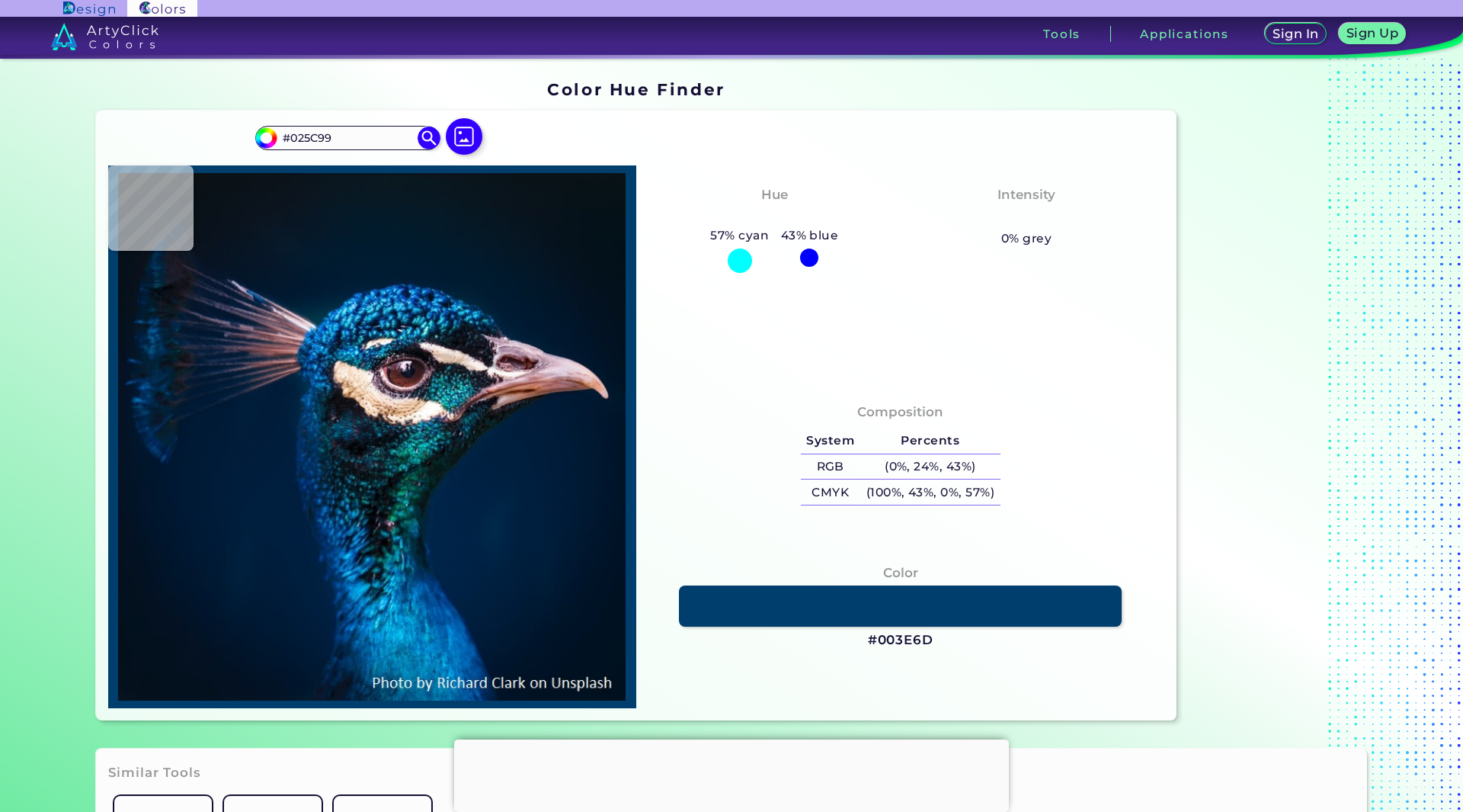
type input "#2192d4"
type input "#2192D4"
type input "#0168ab"
type input "#0168AB"
type input "#0c75c3"
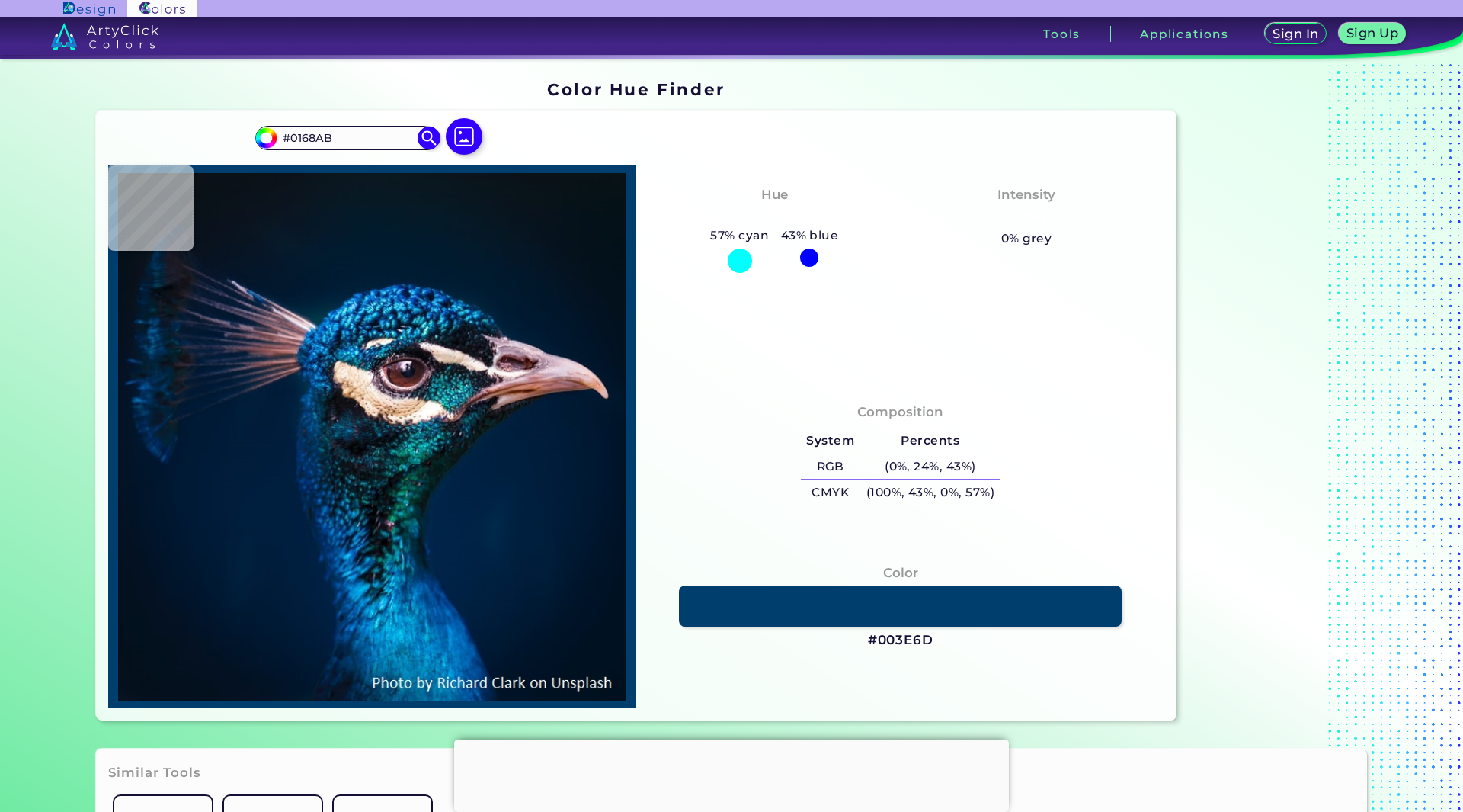
type input "#0C75C3"
type input "#188fd6"
type input "#188FD6"
type input "#28b6f5"
type input "#28B6F5"
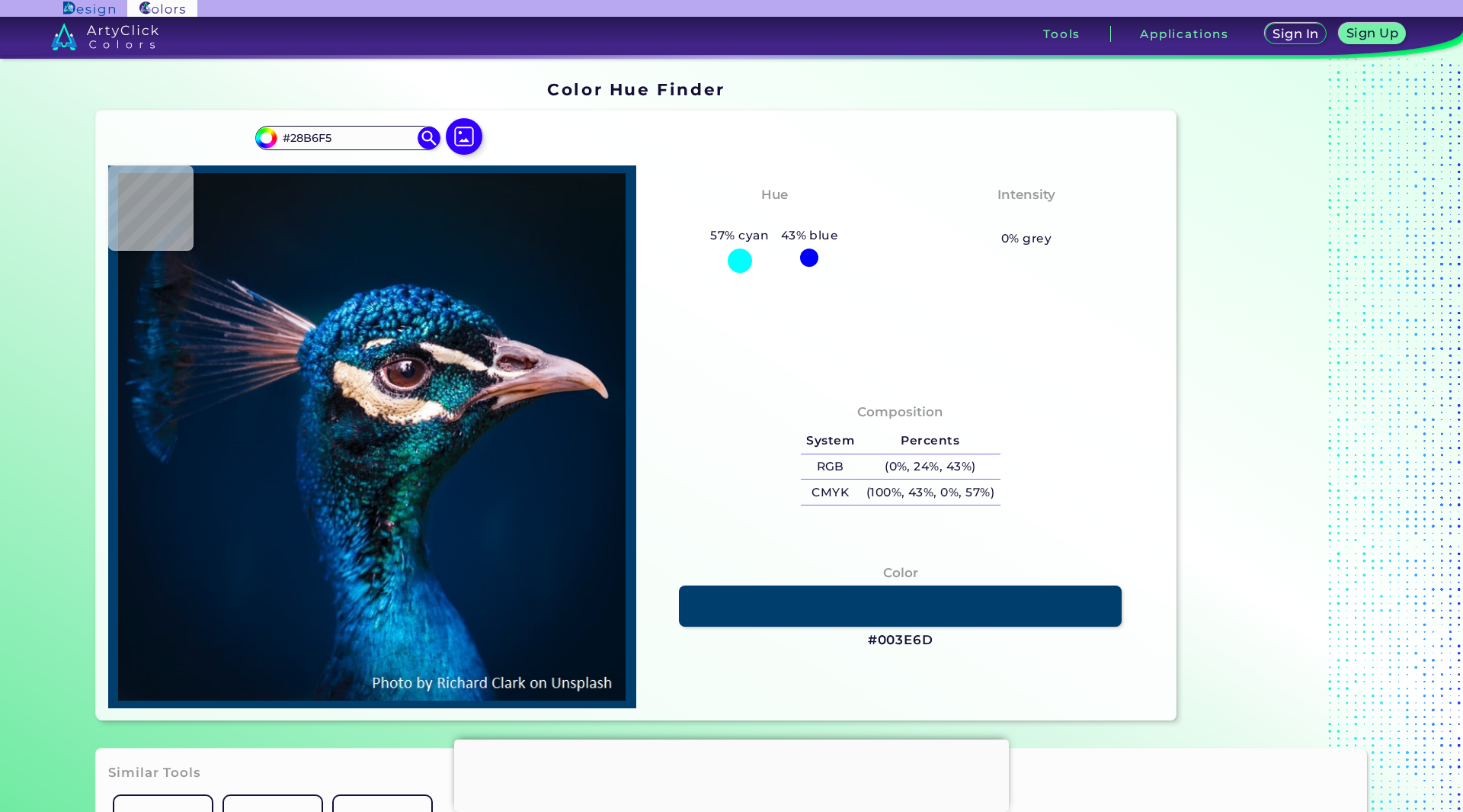
type input "#21abeb"
type input "#21ABEB"
type input "#209bd9"
type input "#209BD9"
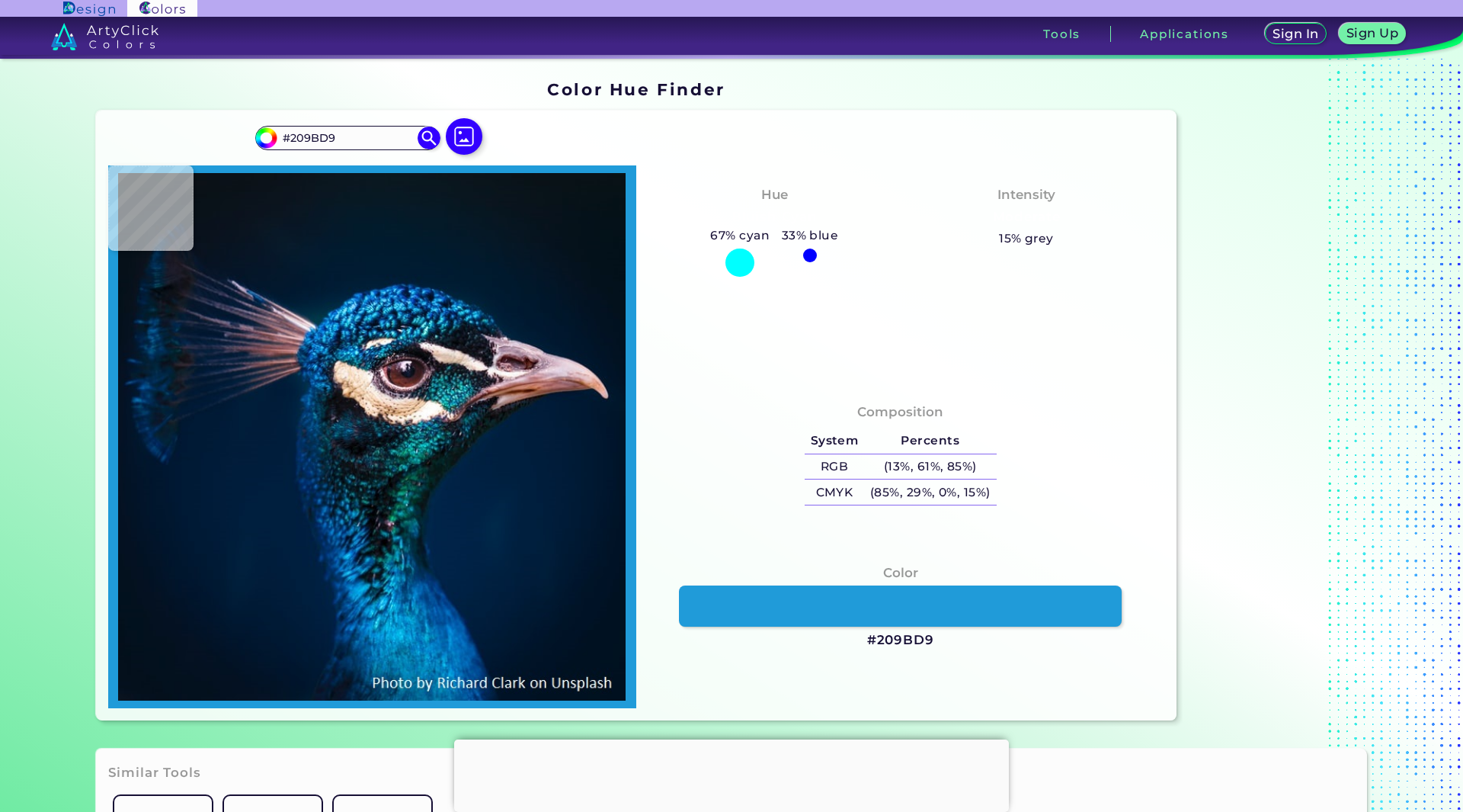
type input "#0c6ca5"
type input "#0C6CA5"
type input "#01467c"
type input "#01467C"
type input "#003467"
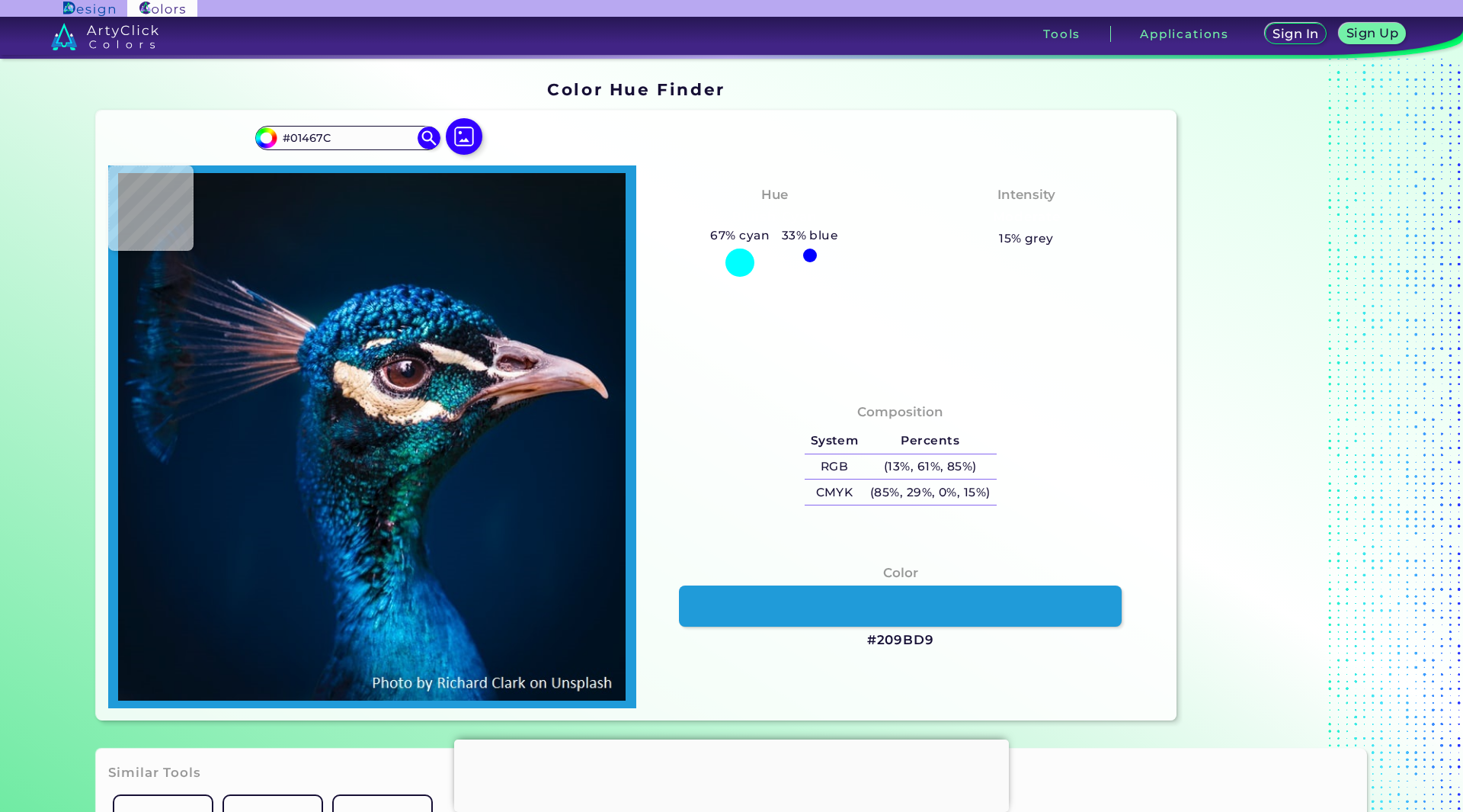
type input "#003467"
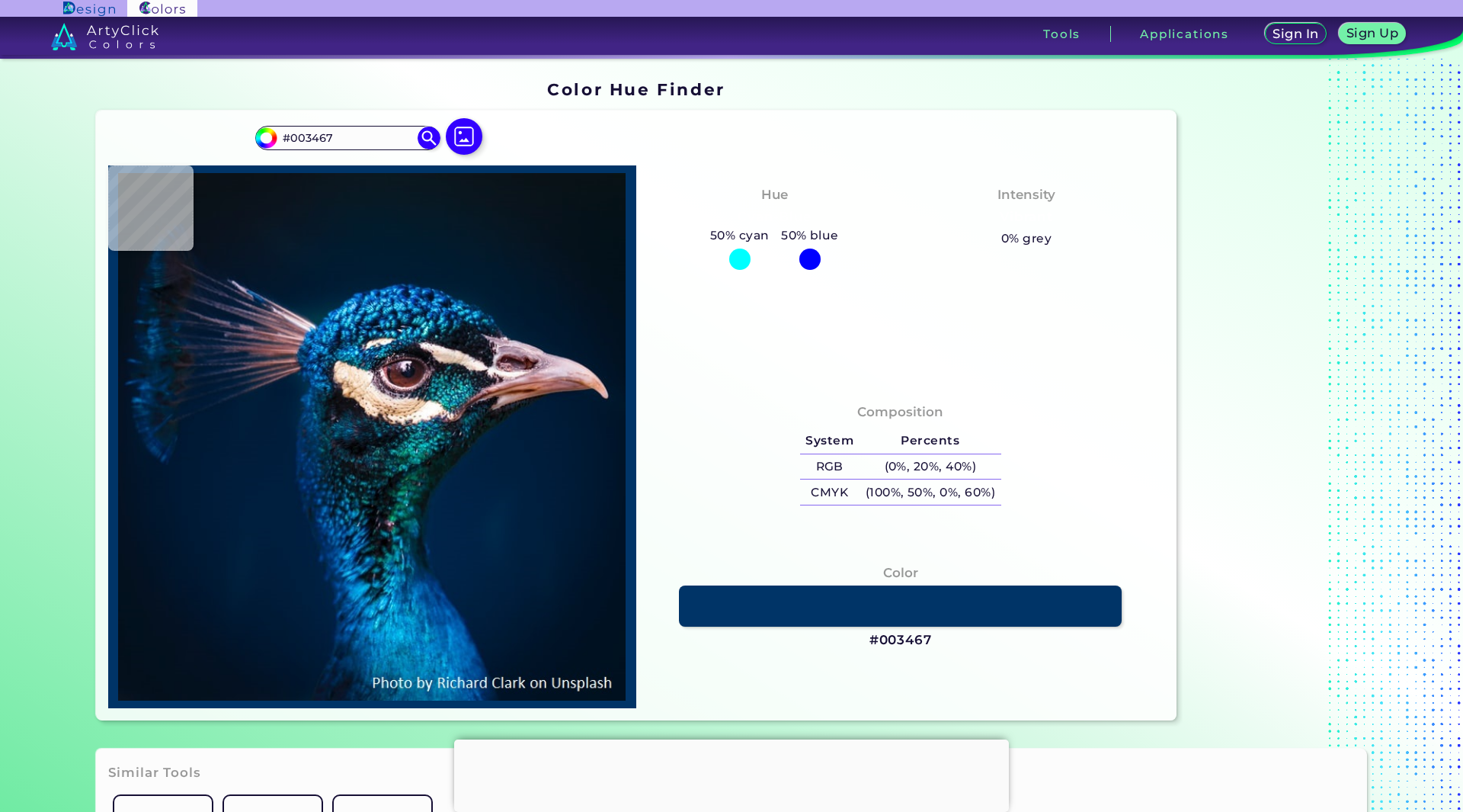
type input "#024a7e"
type input "#024A7E"
type input "#073966"
type input "#42b2c9"
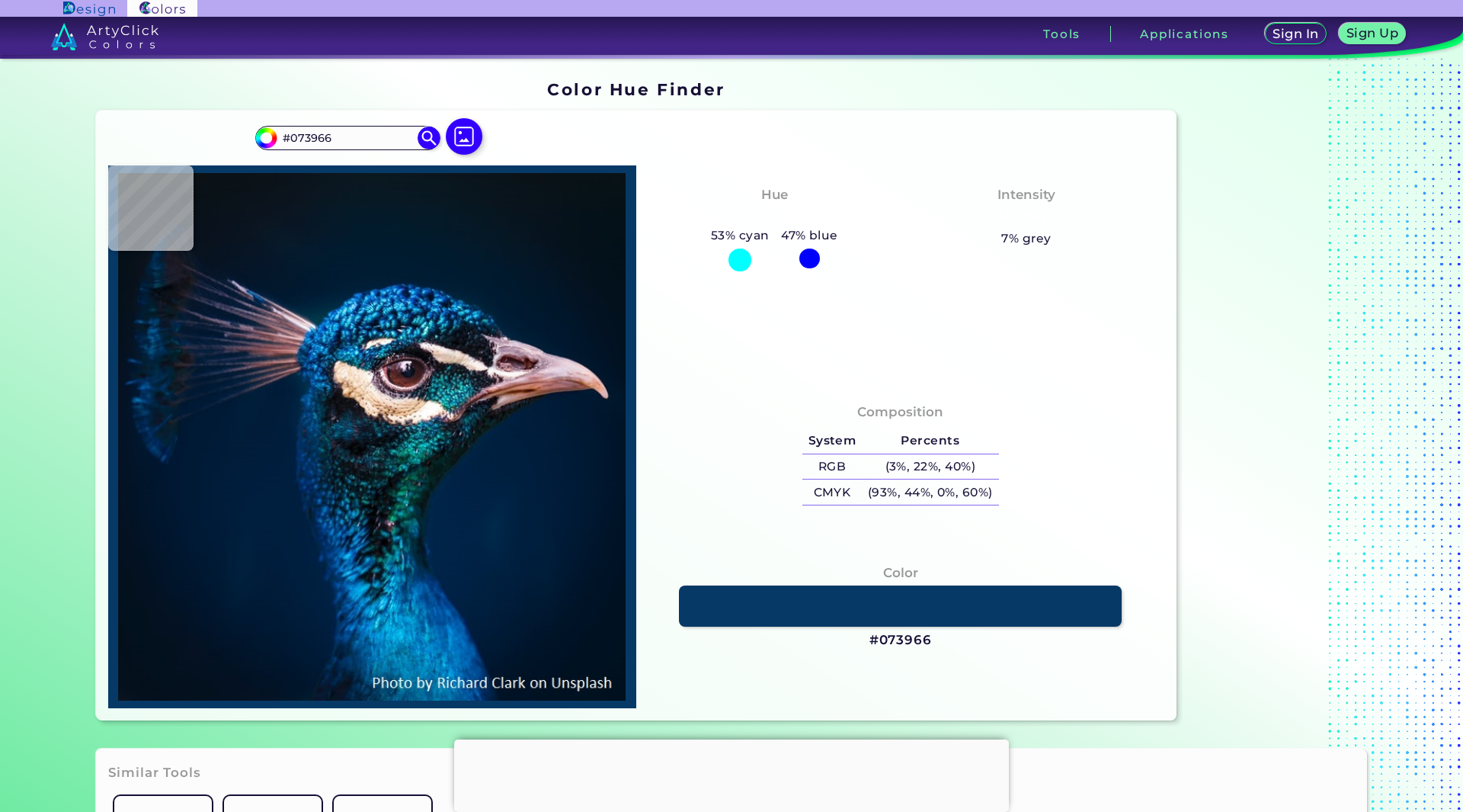
type input "#42B2C9"
type input "#16202b"
type input "#16202B"
type input "#8b8094"
type input "#8B8094"
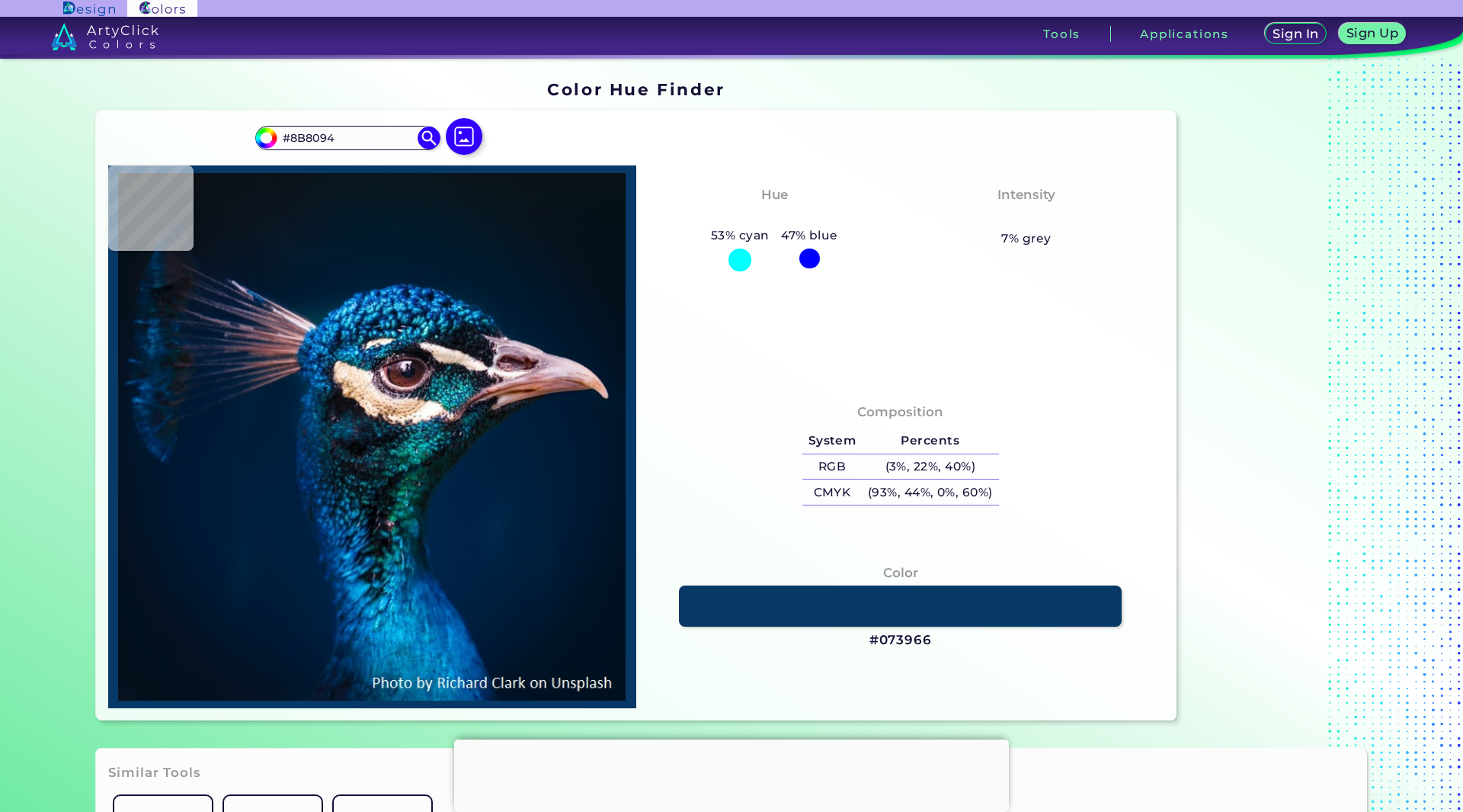
type input "#03383a"
type input "#03383A"
type input "#10413e"
type input "#10413E"
type input "#047046"
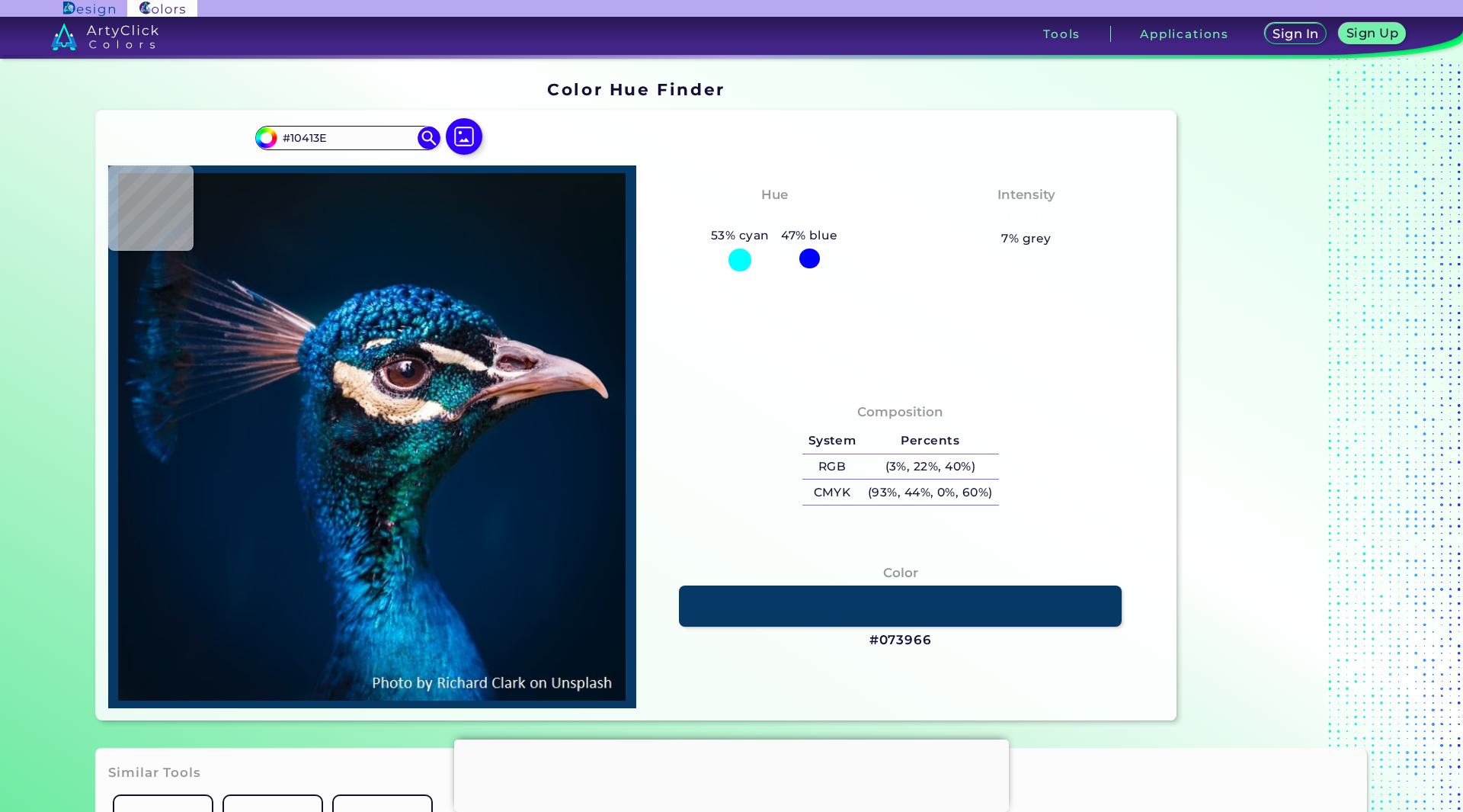
type input "#047046"
type input "#035d71"
type input "#035D71"
type input "#04677a"
type input "#04677A"
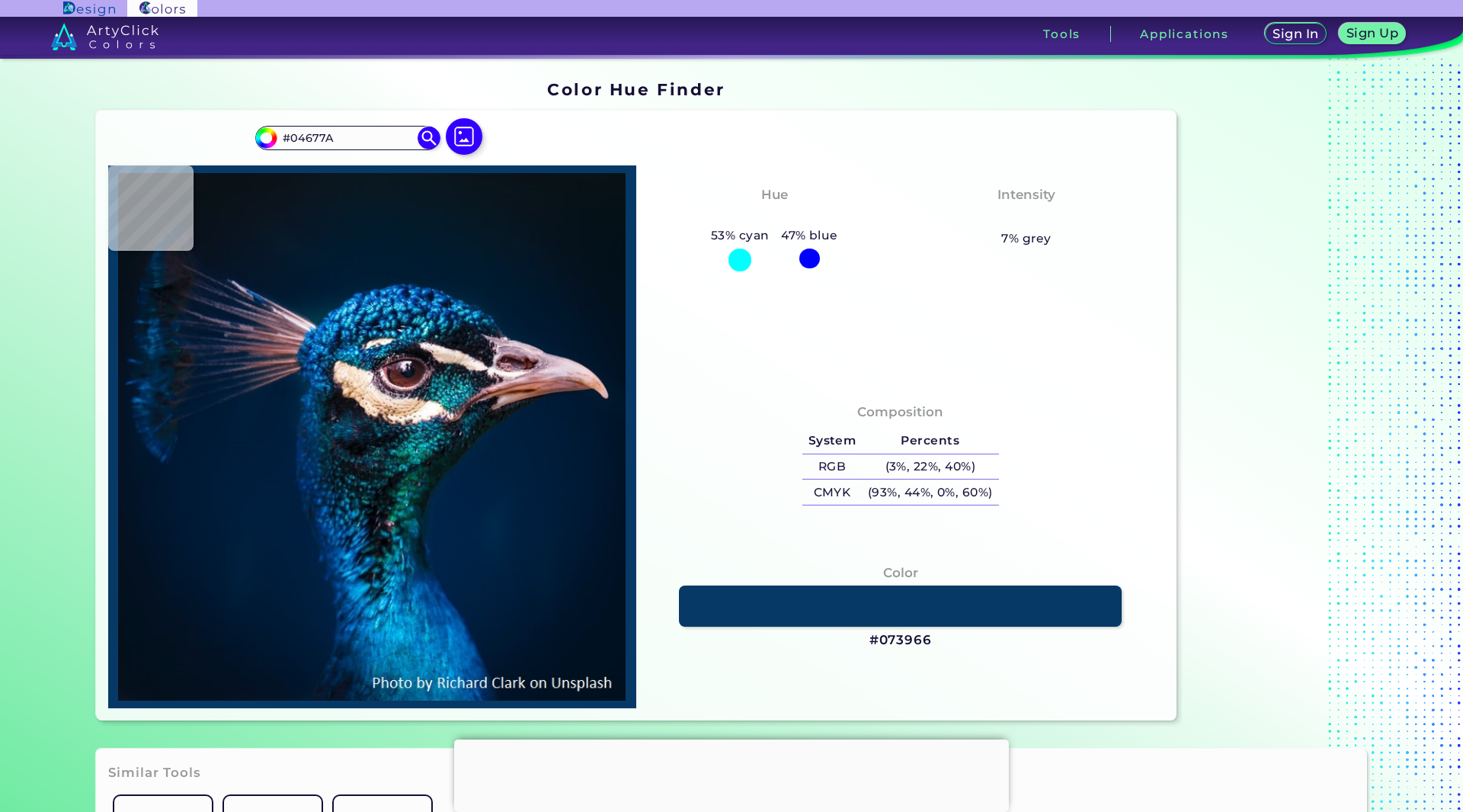
type input "#034661"
type input "#0c8abb"
type input "#0C8ABB"
type input "#0286c3"
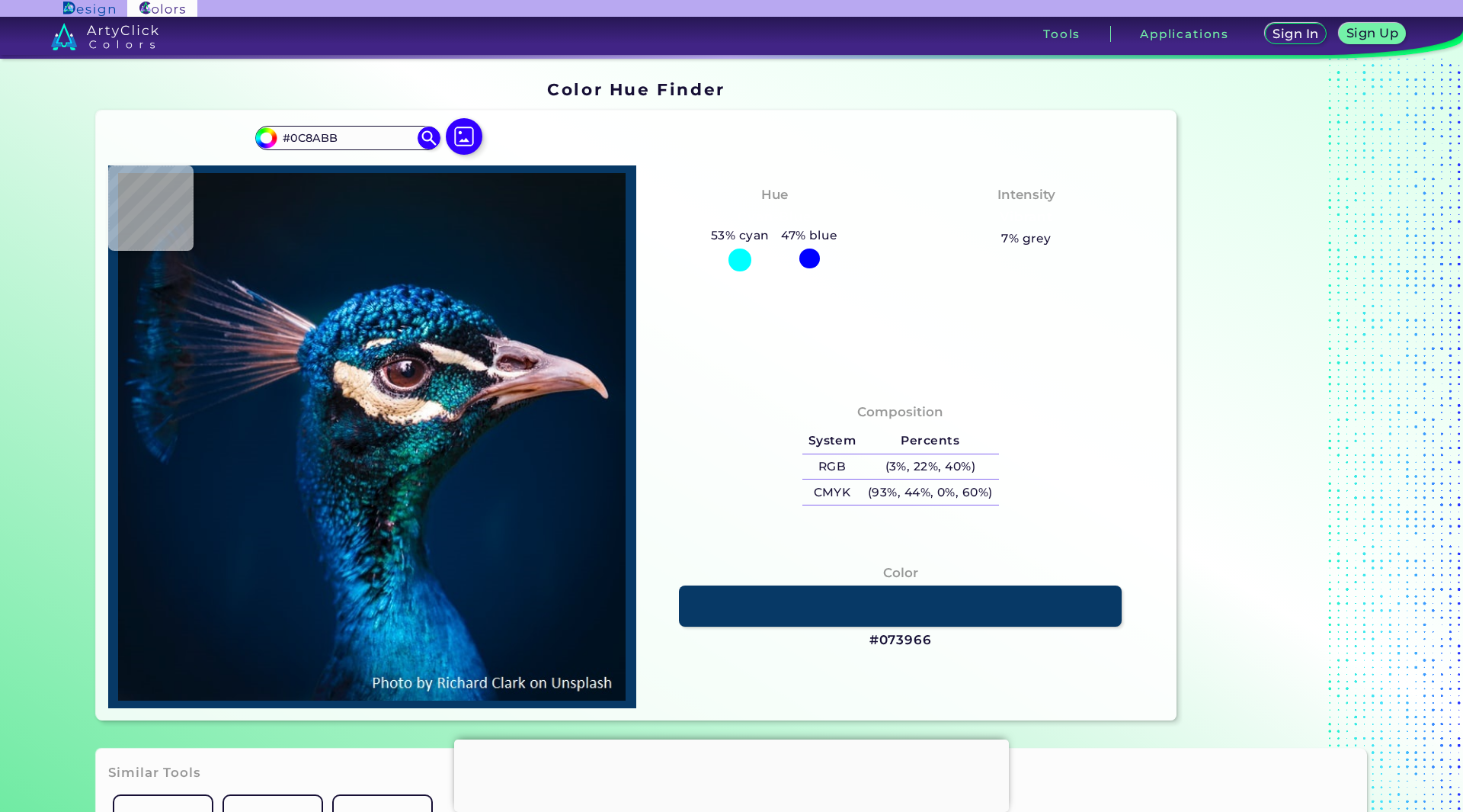
type input "#0286C3"
type input "#0281c2"
type input "#0281C2"
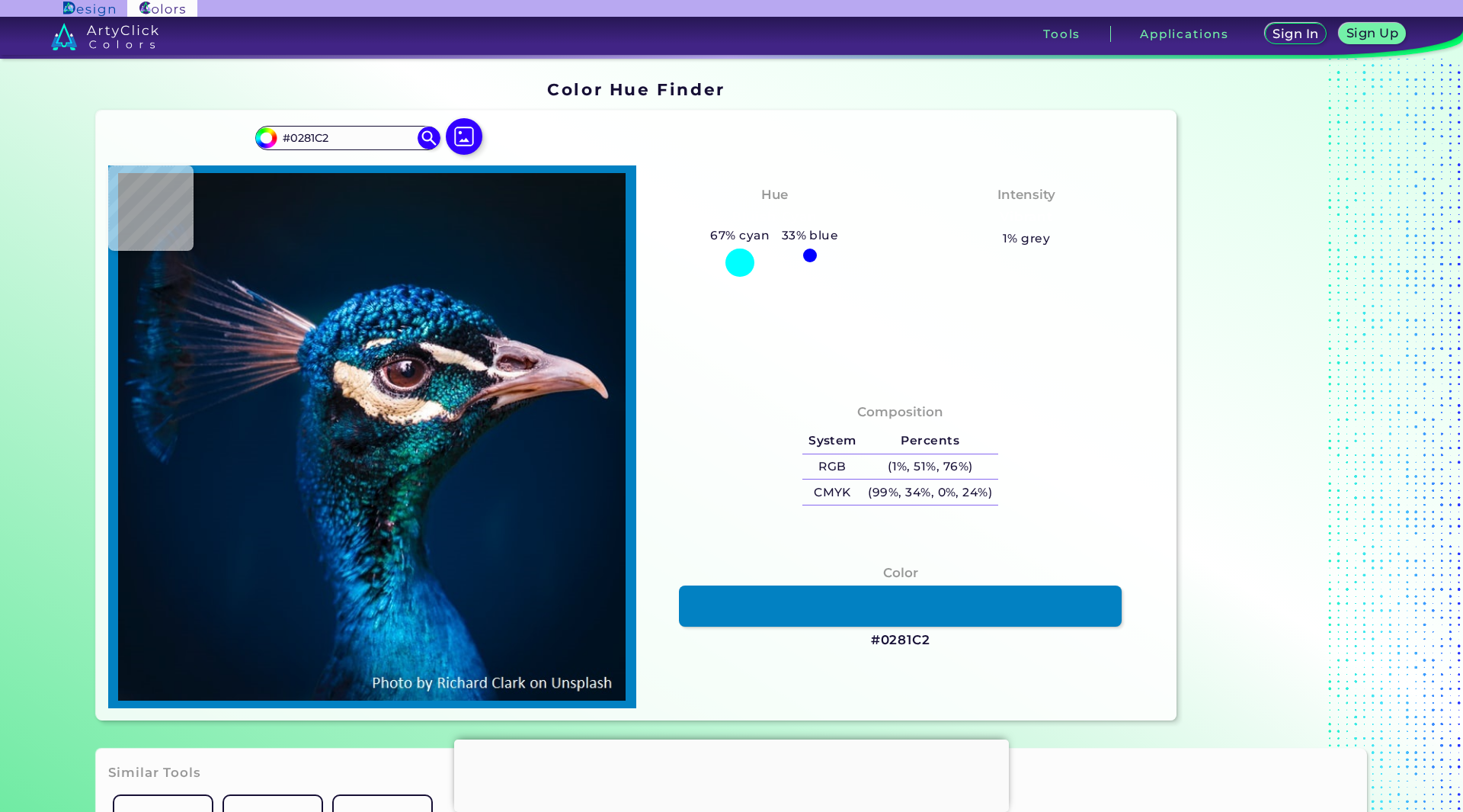
type input "#0871b3"
type input "#0871B3"
type input "#0f6faa"
type input "#0F6FAA"
type input "#0294c7"
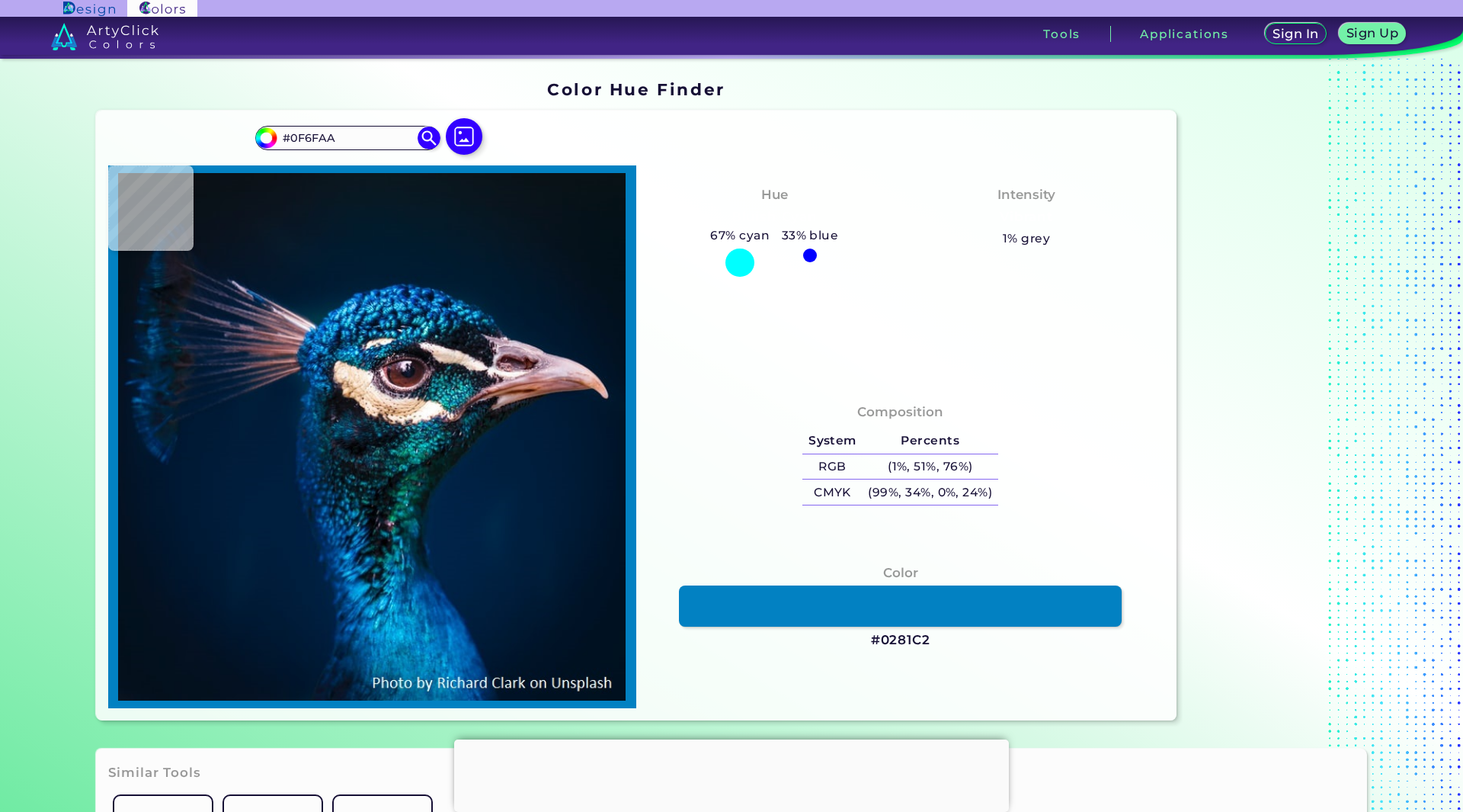
type input "#0294C7"
type input "#0ea7dd"
type input "#0EA7DD"
type input "#0d99cd"
type input "#0D99CD"
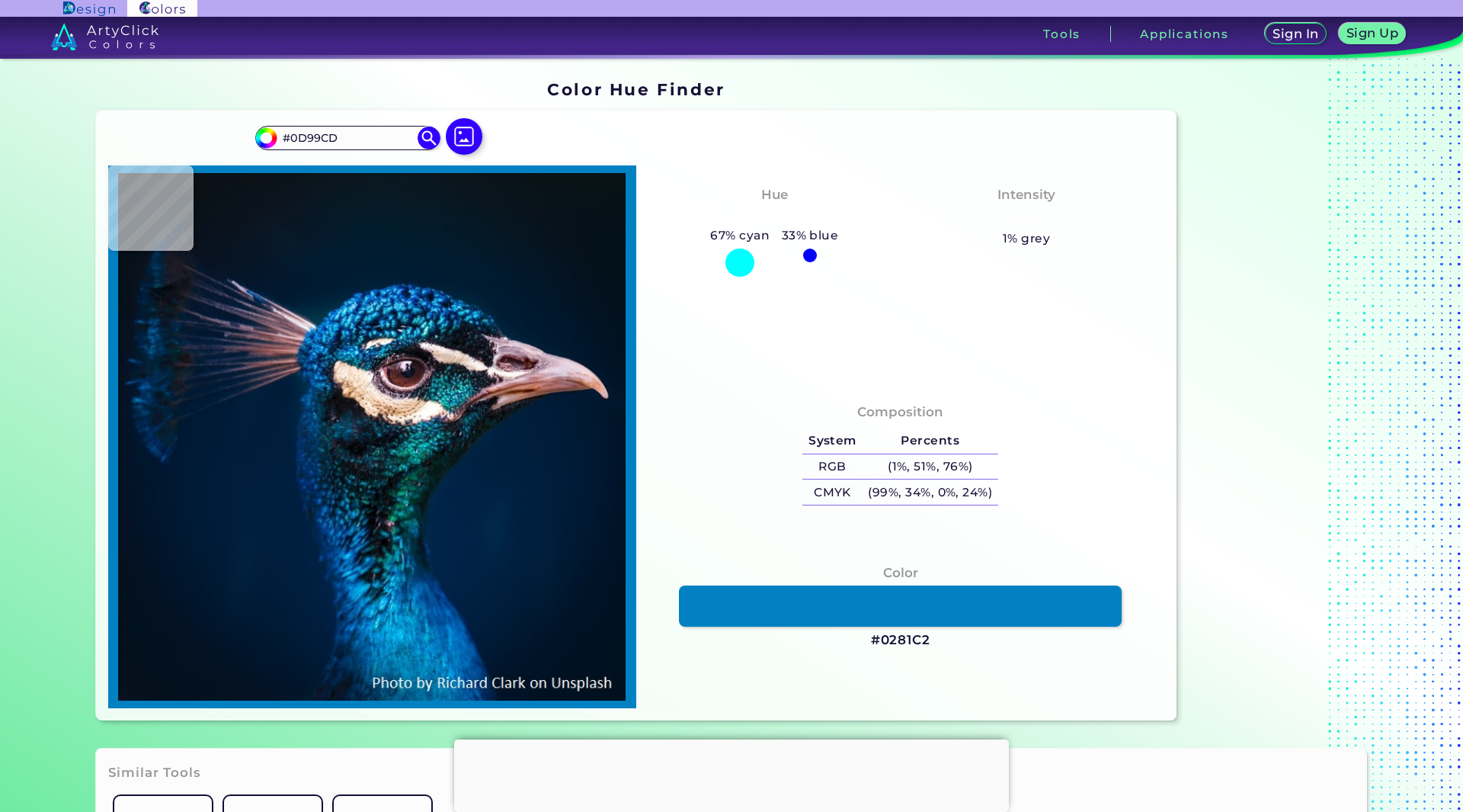
type input "#005ea3"
type input "#005EA3"
type input "#045d9a"
type input "#045D9A"
type input "#00467c"
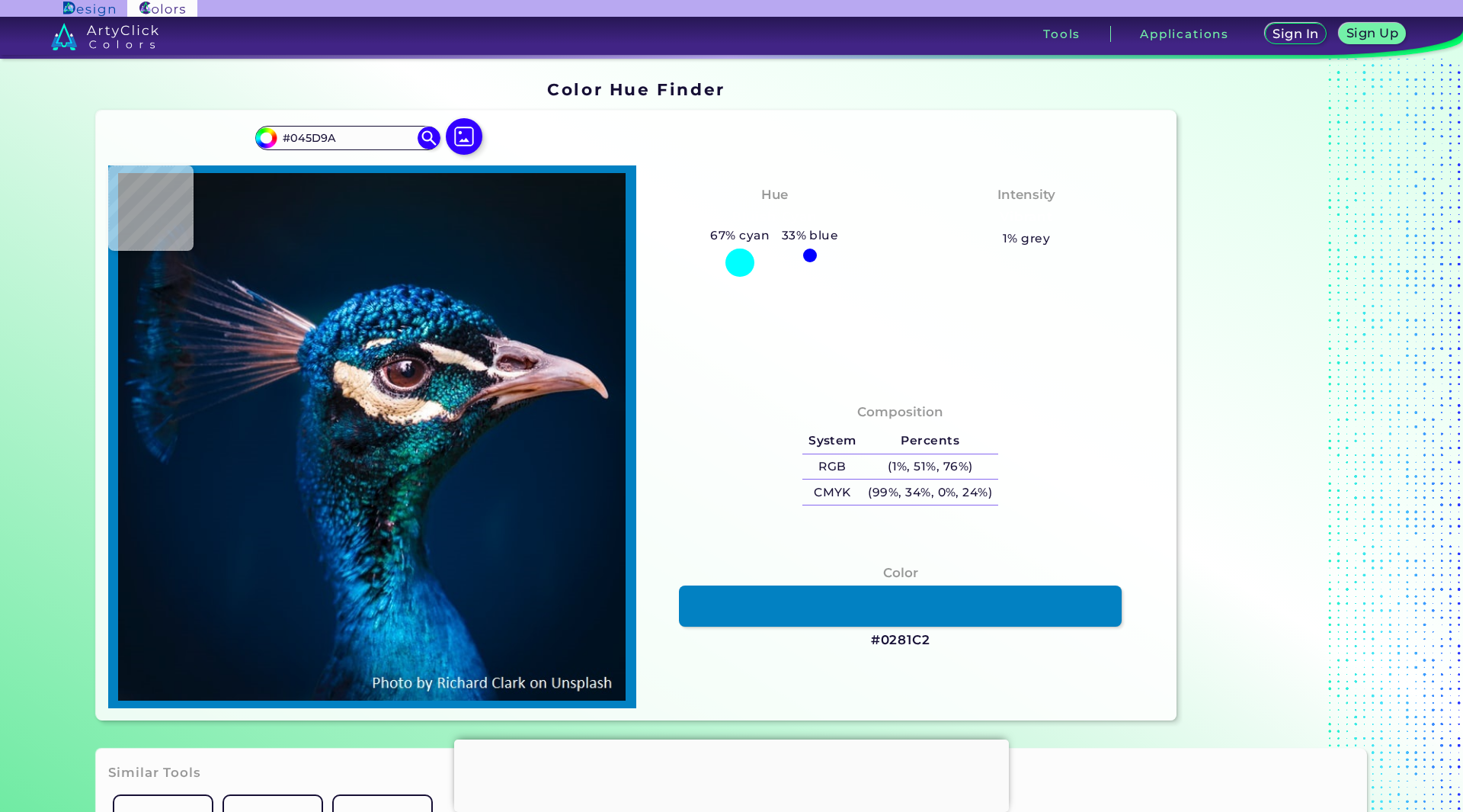
type input "#00467C"
type input "#035691"
type input "#015995"
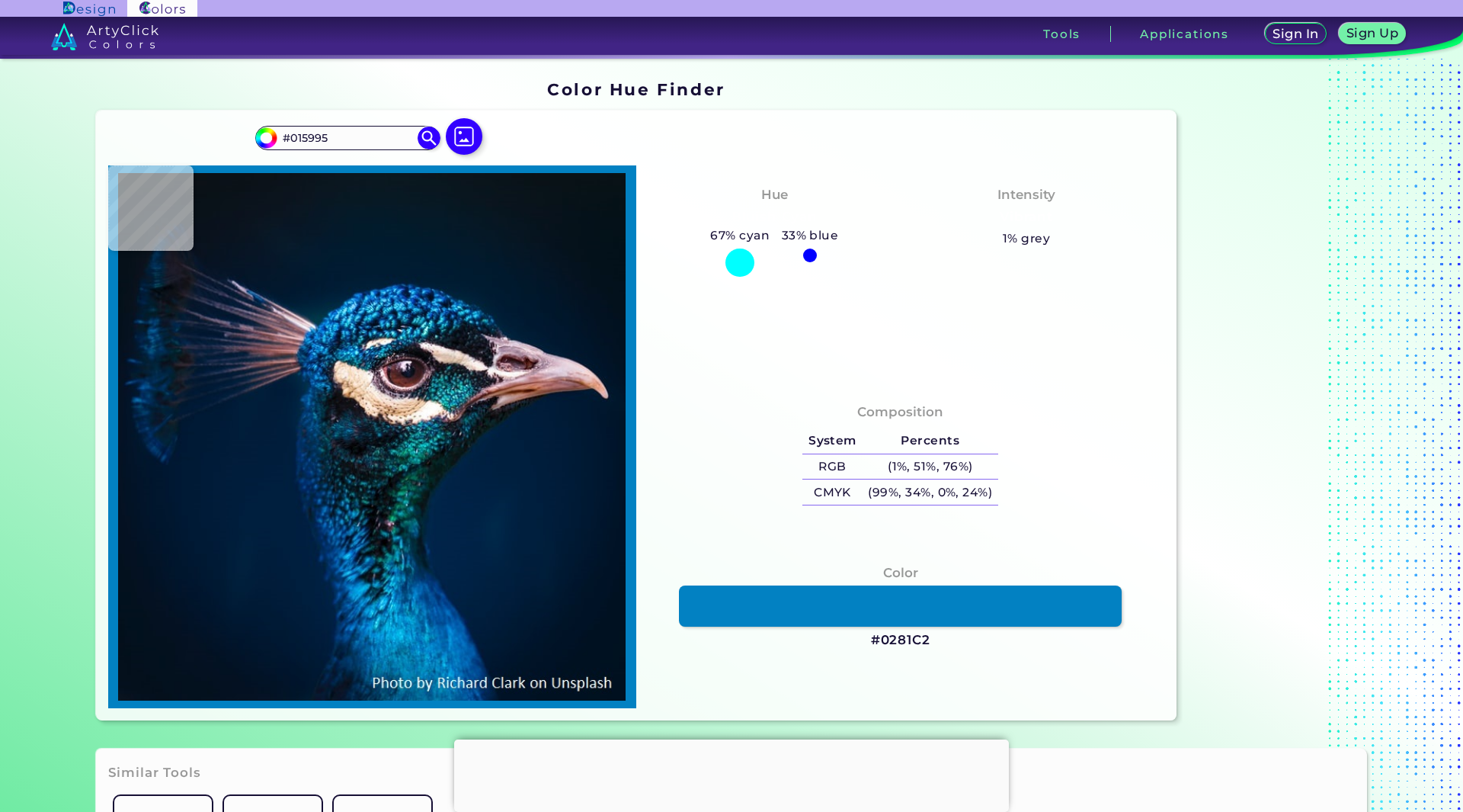
type input "#1096d6"
type input "#1096D6"
type input "#048ccd"
type input "#048CCD"
type input "#0985be"
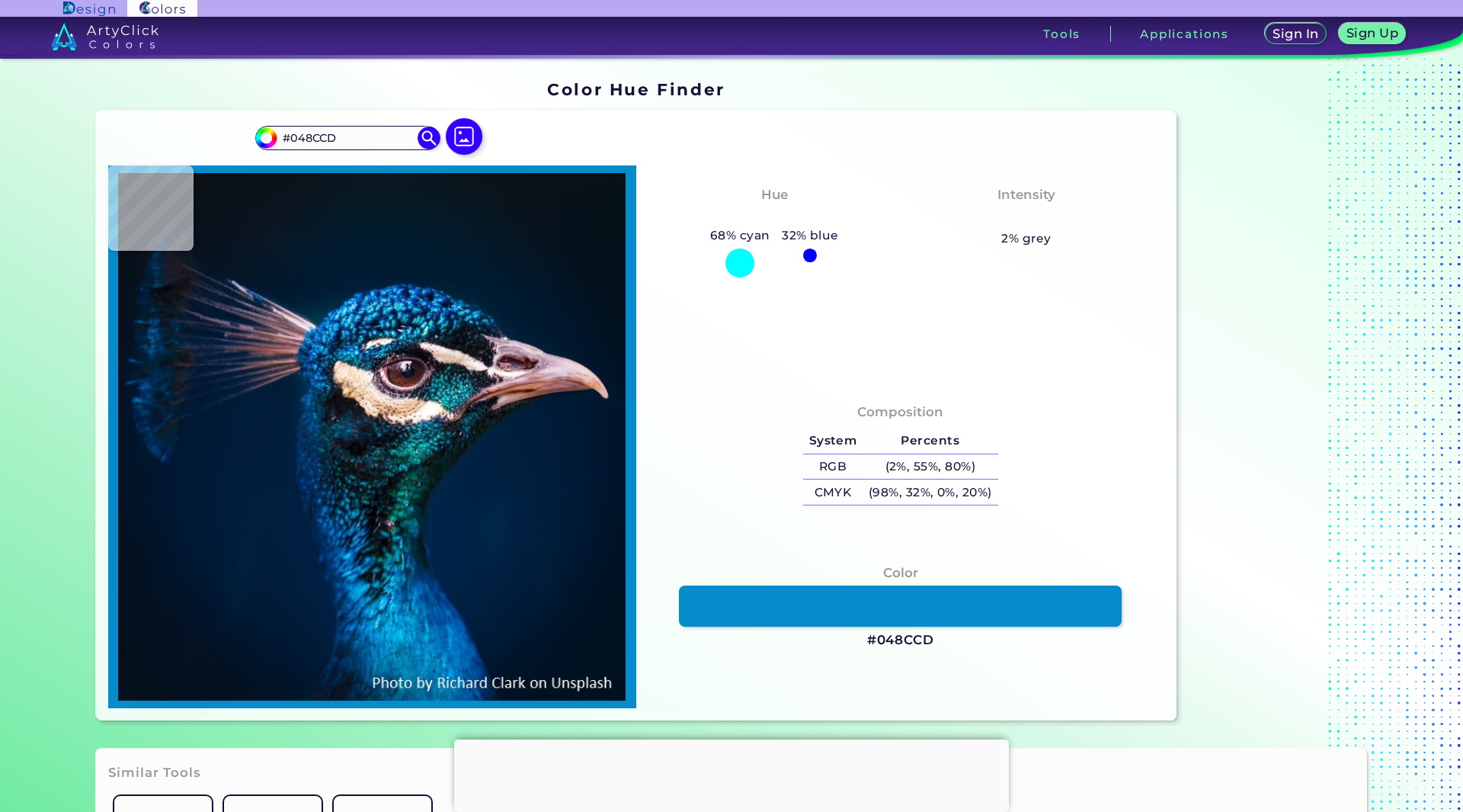
type input "#0985BE"
type input "#0986bd"
type input "#0986BD"
type input "#0275ad"
type input "#[DATE]"
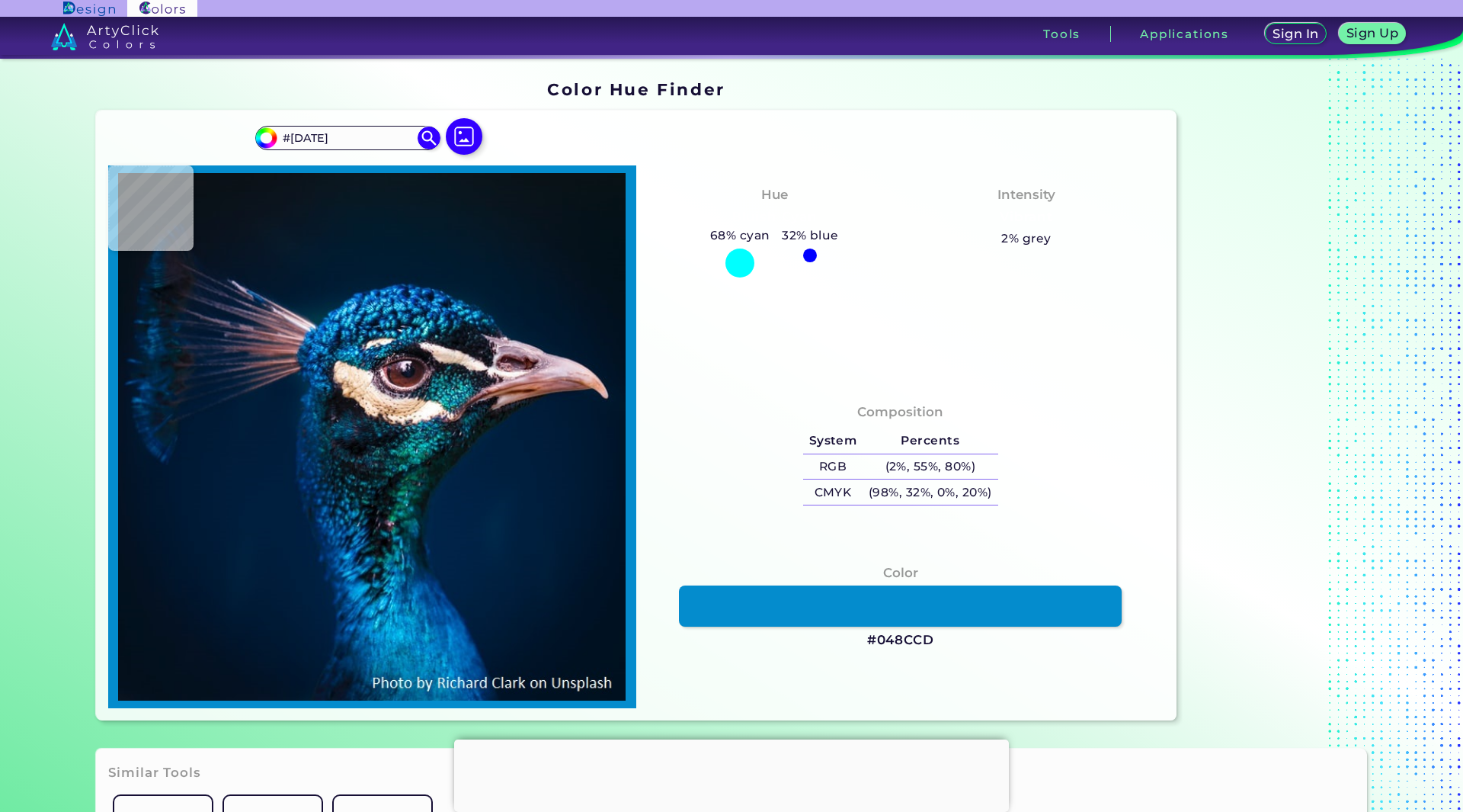
type input "#077abe"
type input "#077ABE"
type input "#027bba"
type input "#027BBA"
type input "#0066a1"
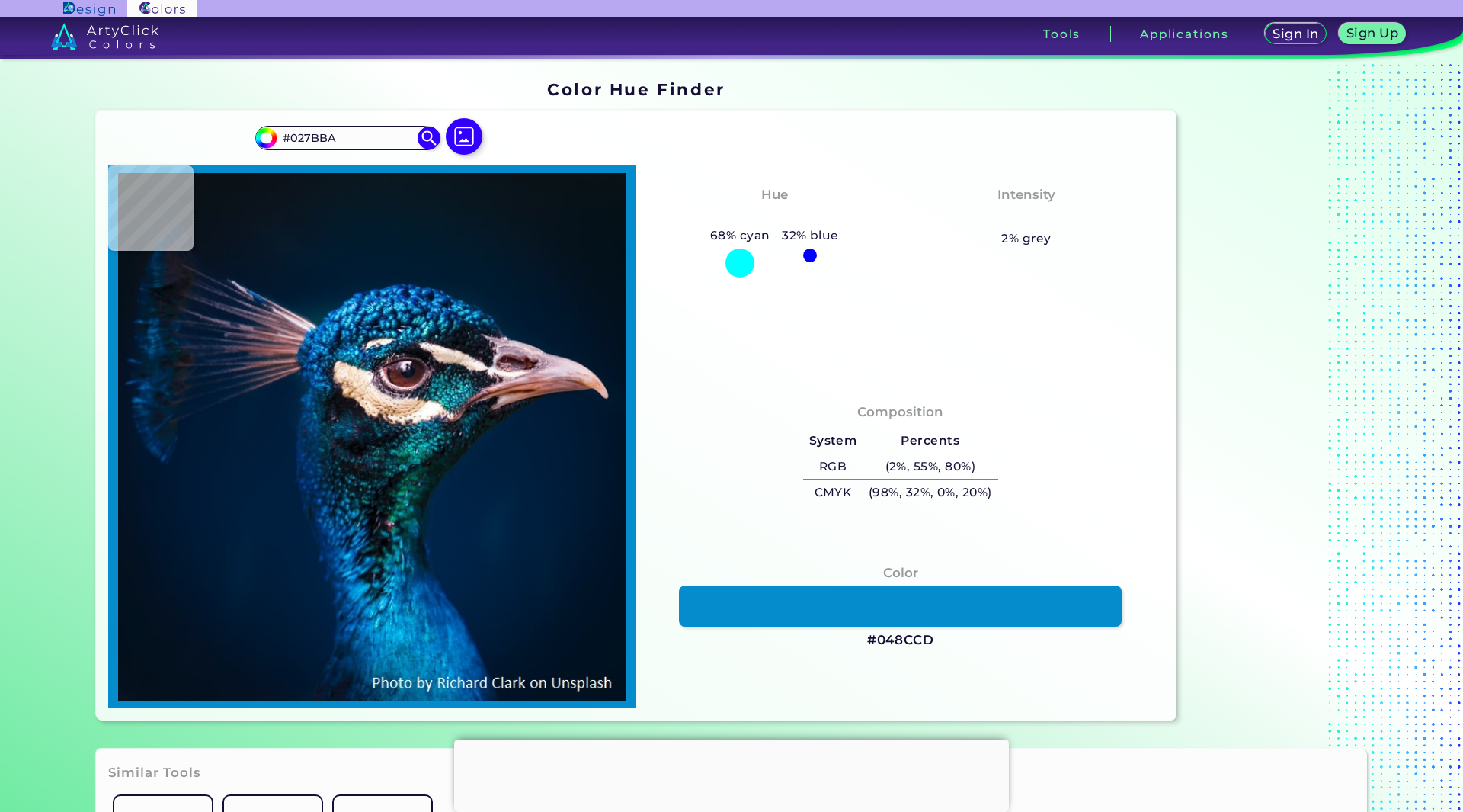
type input "#0066A1"
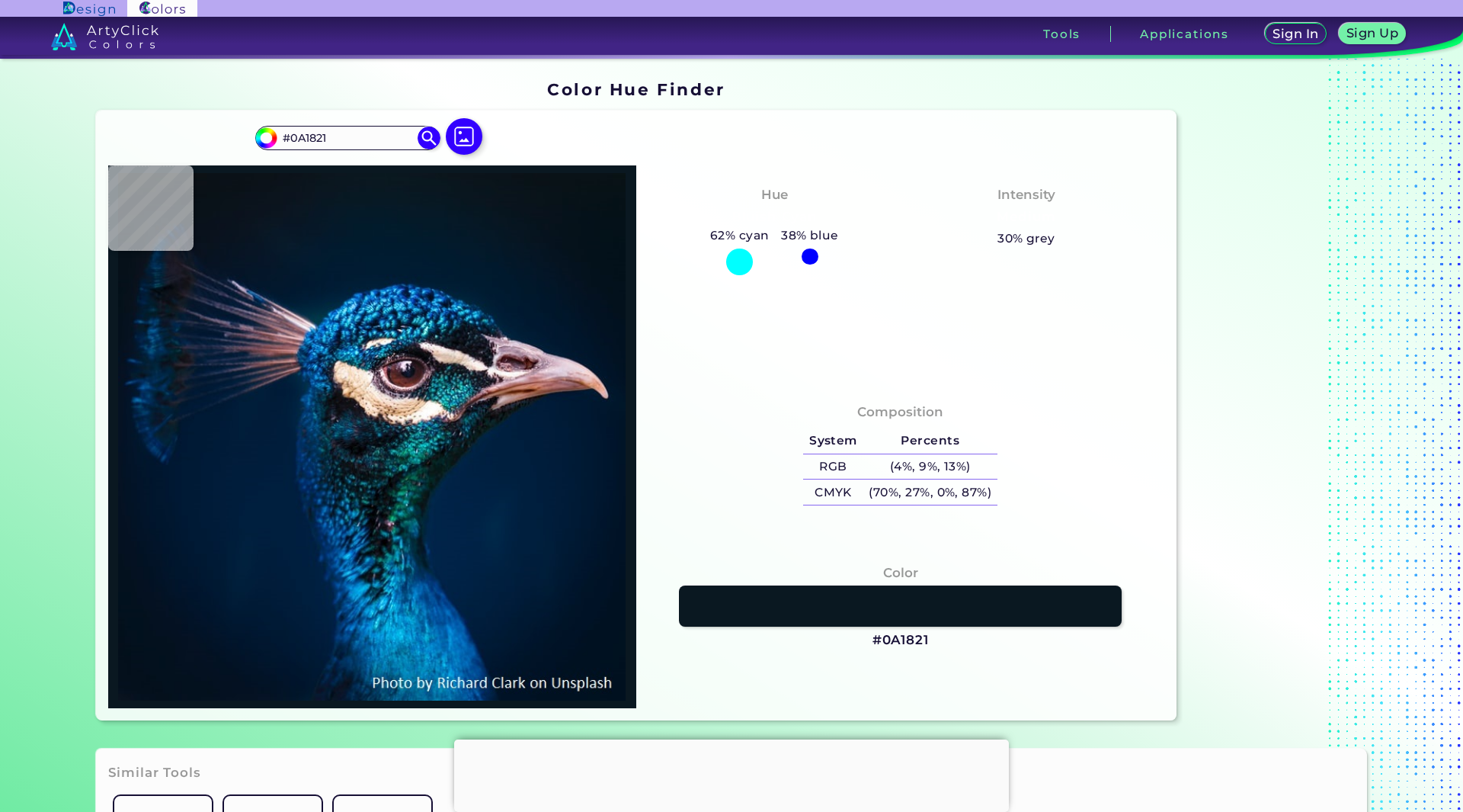
click at [86, 4] on img at bounding box center [88, 9] width 51 height 15
